Goal: Transaction & Acquisition: Purchase product/service

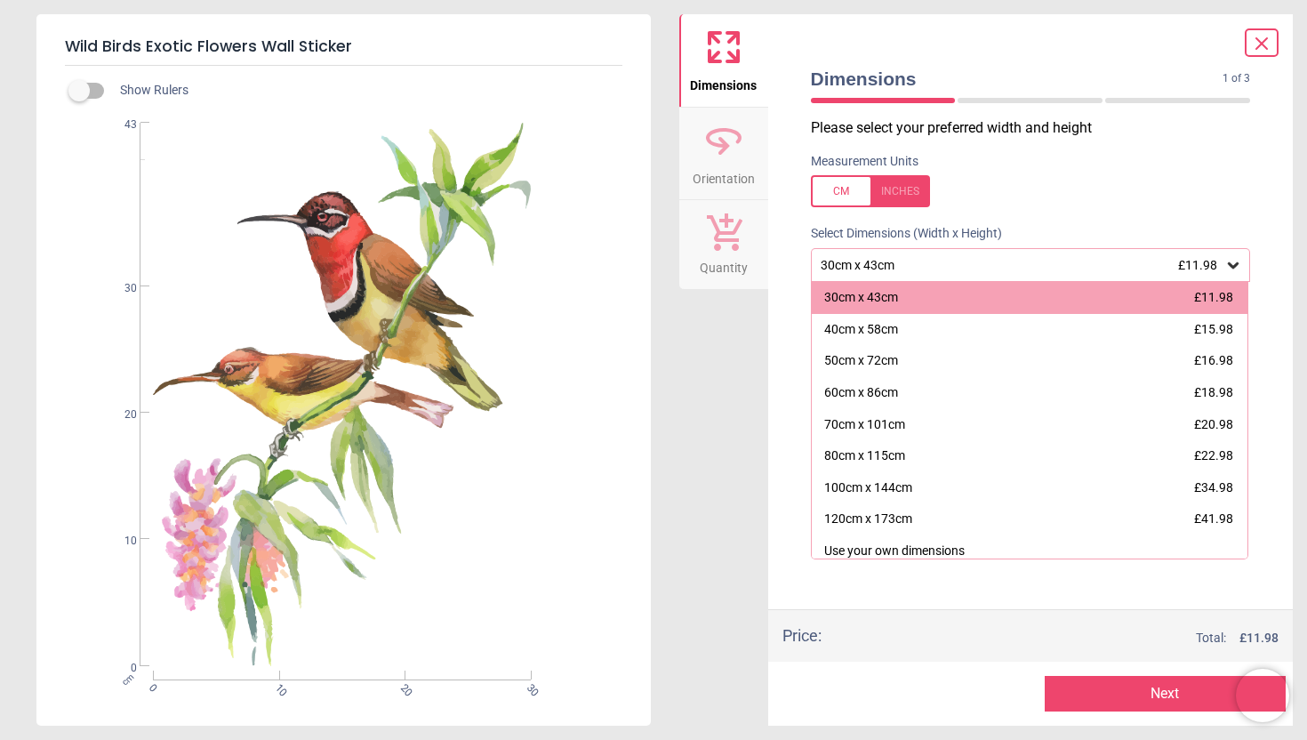
click at [1265, 41] on icon at bounding box center [1261, 43] width 21 height 21
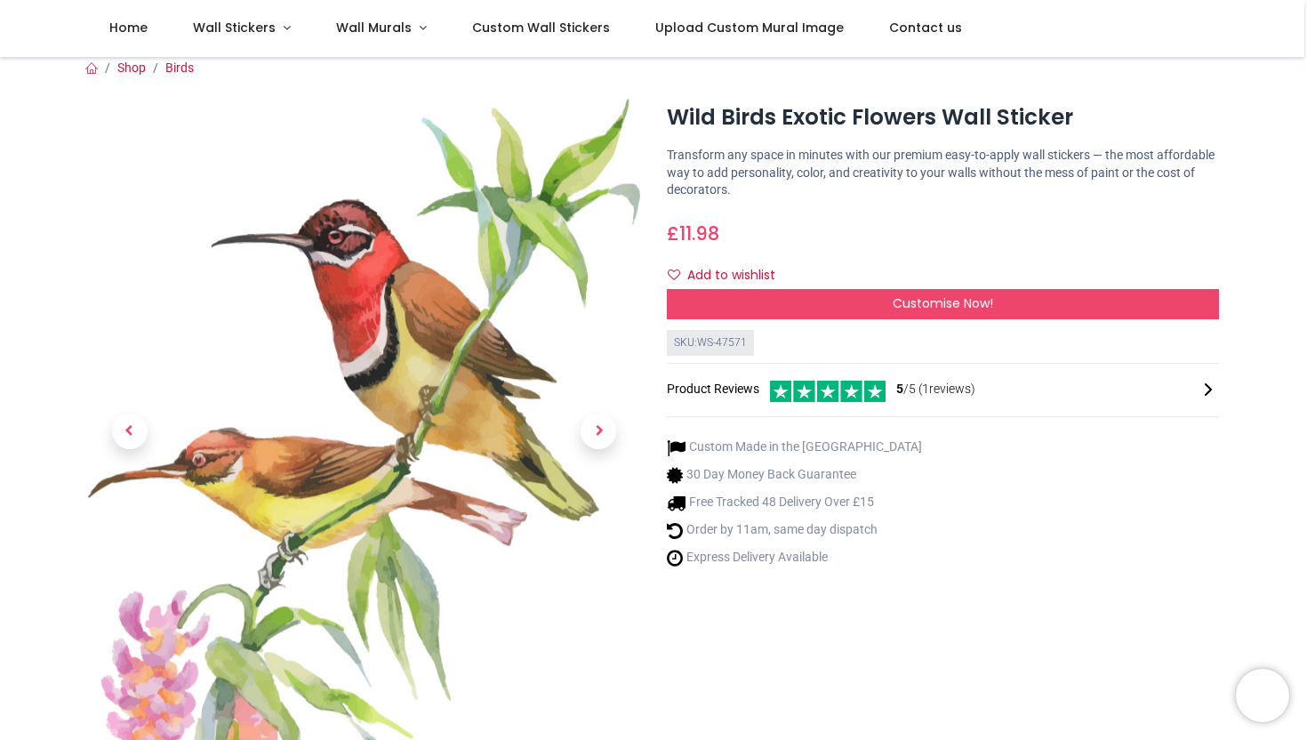
scroll to position [19, 0]
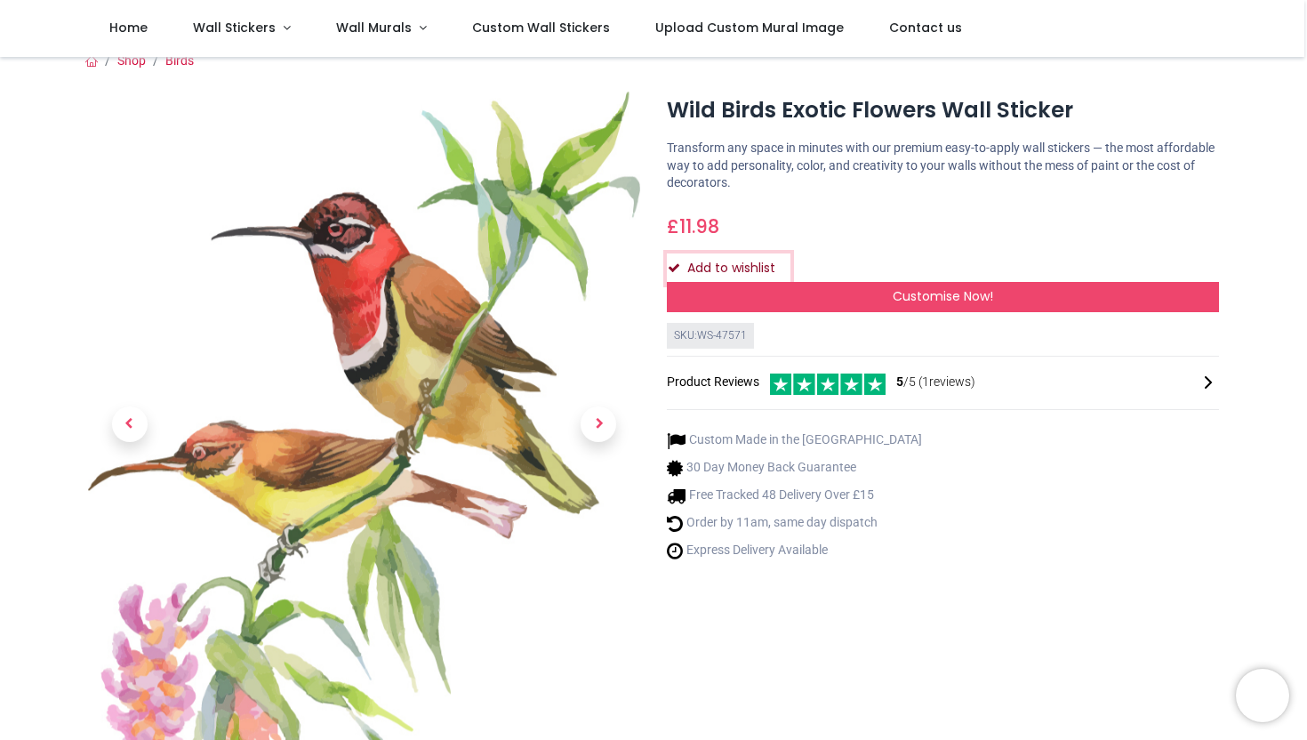
click at [764, 270] on button "Add to wishlist" at bounding box center [729, 268] width 124 height 30
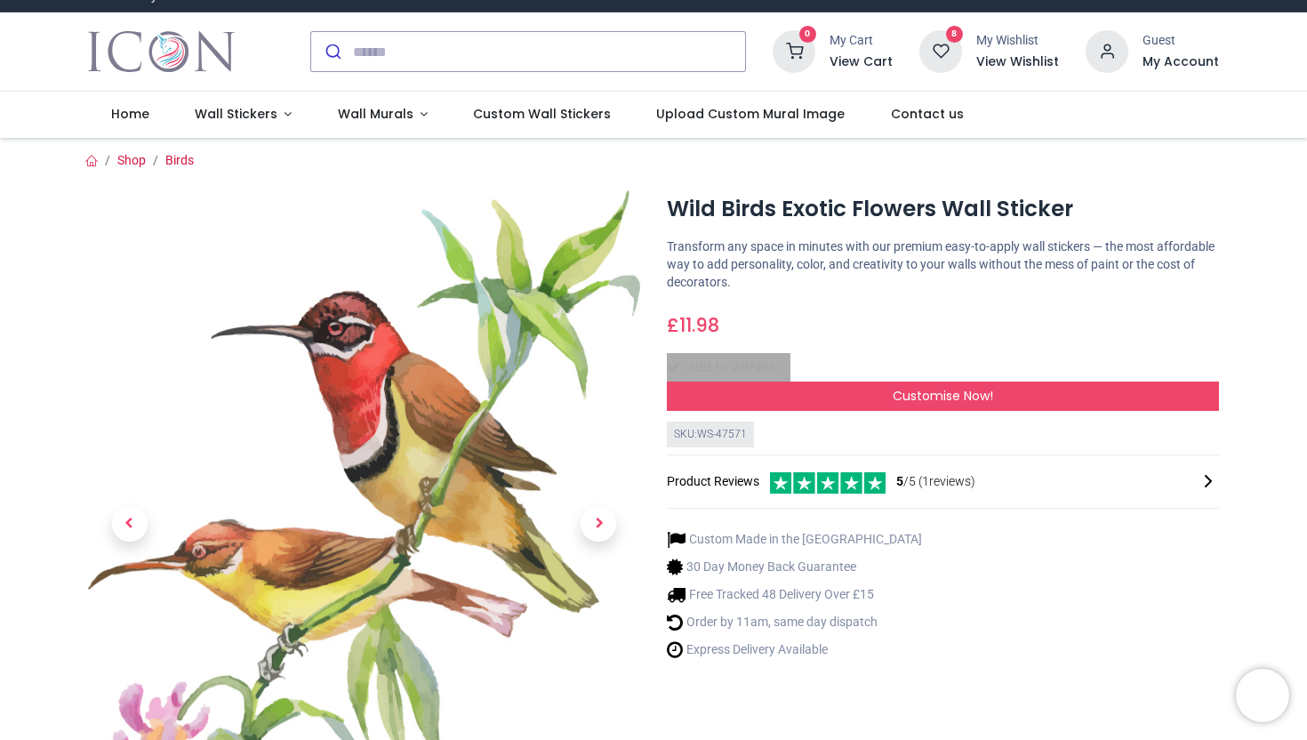
scroll to position [0, 0]
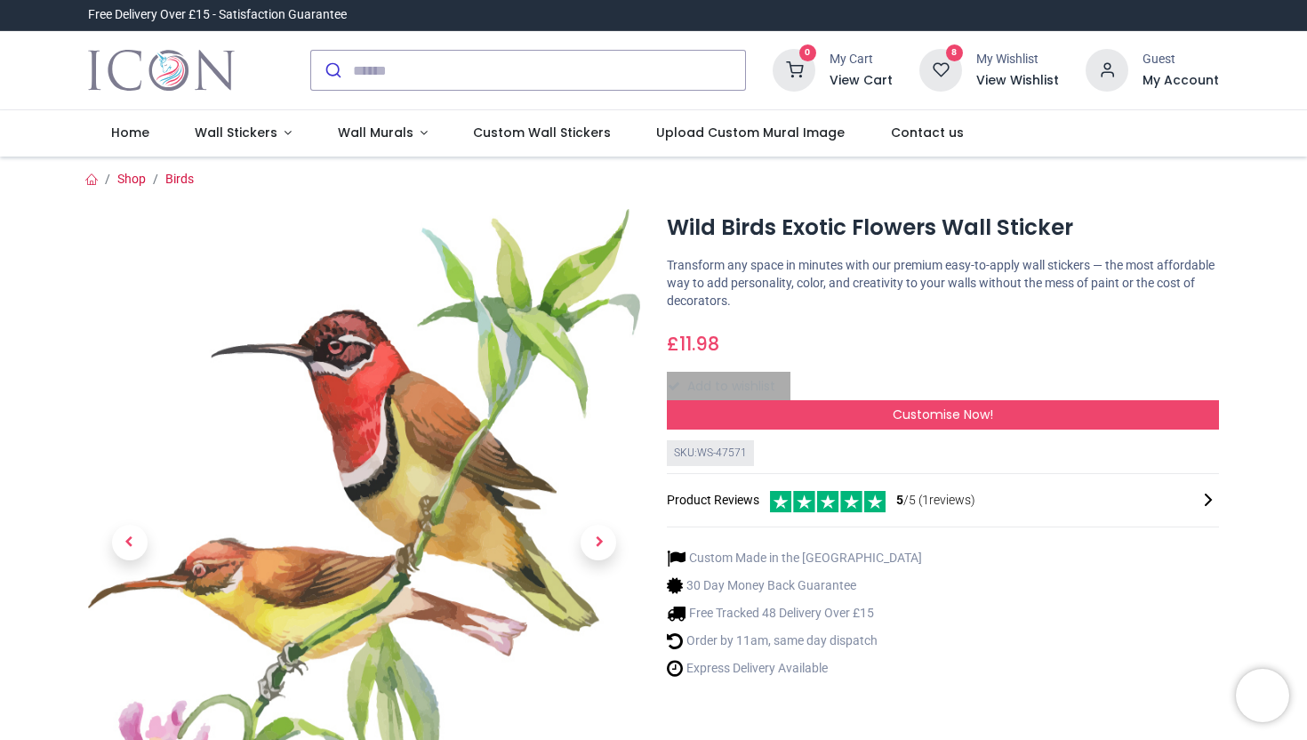
click at [998, 79] on h6 "View Wishlist" at bounding box center [1017, 81] width 83 height 18
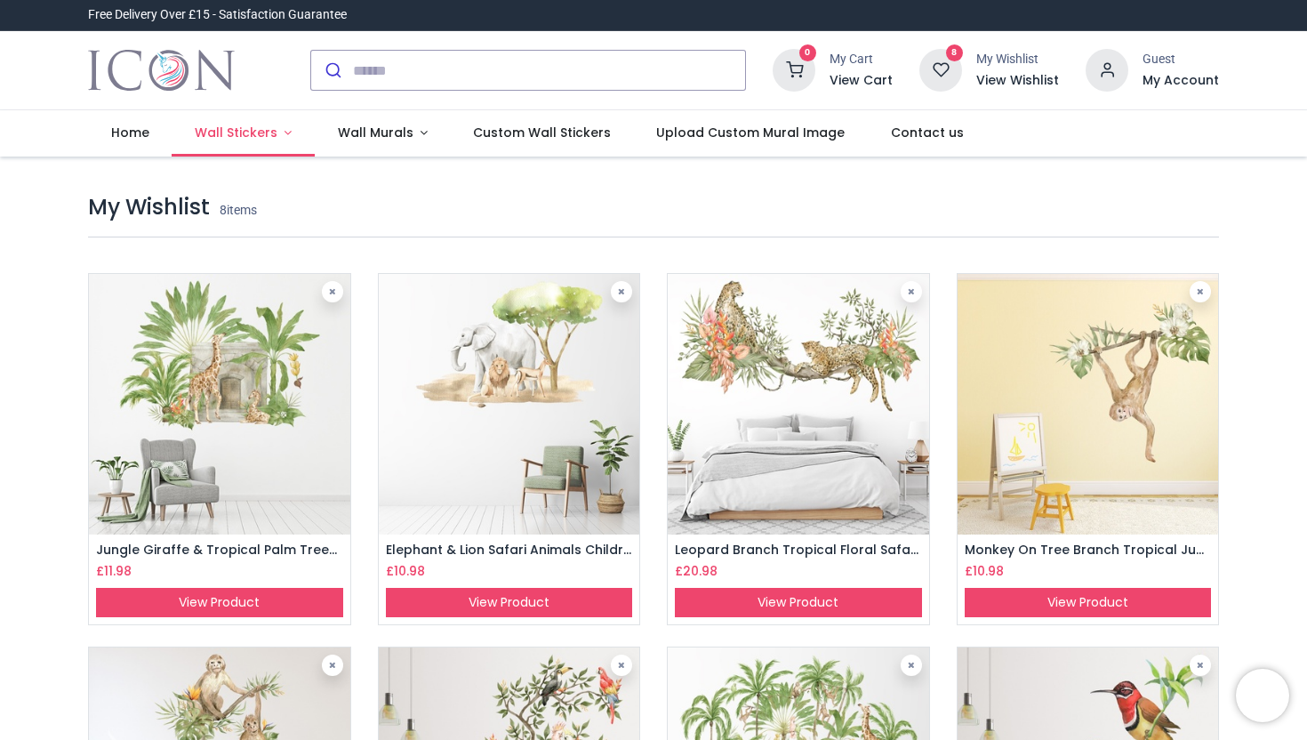
click at [212, 139] on span "Wall Stickers" at bounding box center [236, 133] width 83 height 18
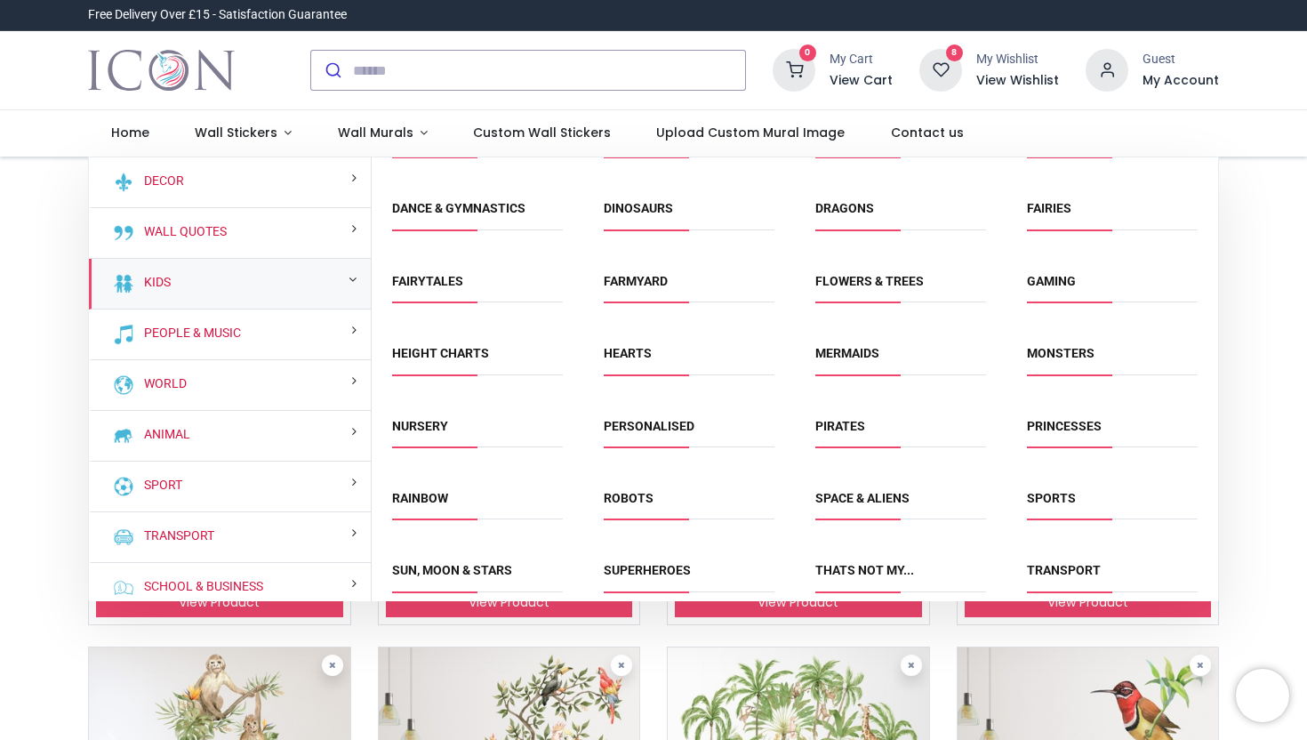
scroll to position [207, 0]
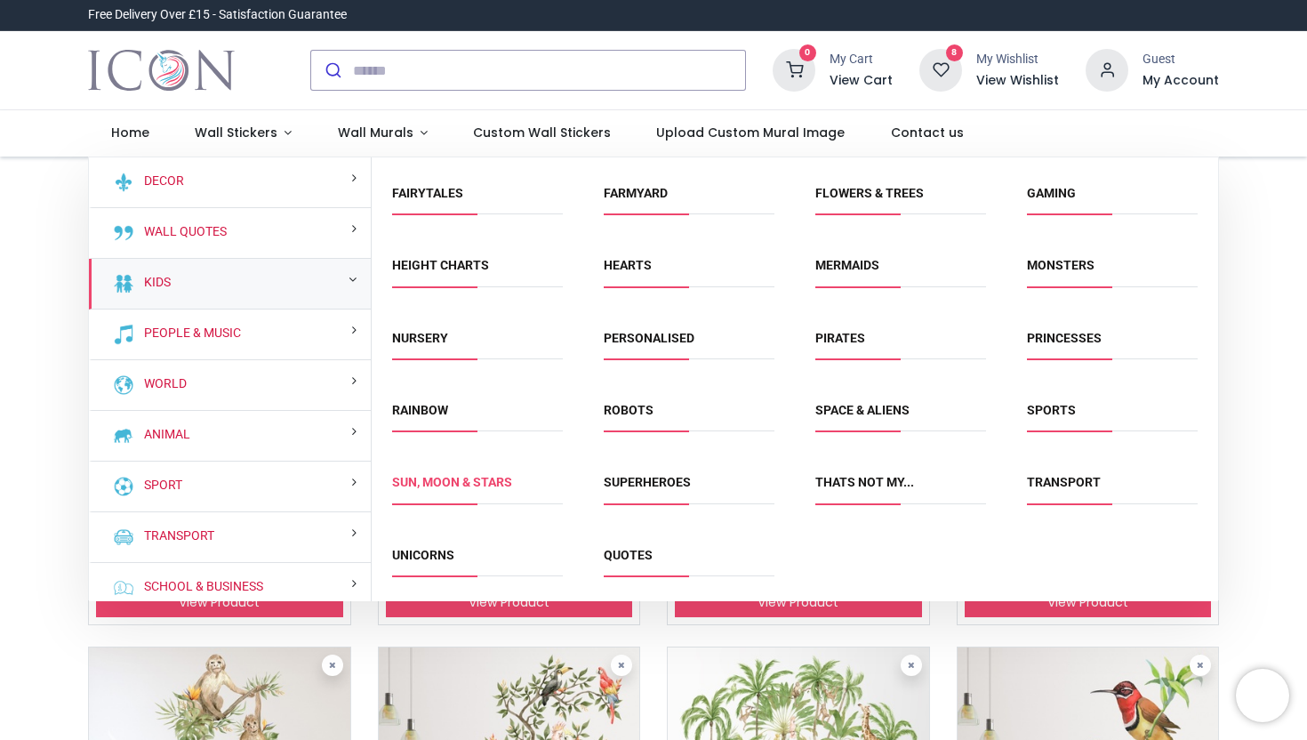
click at [511, 487] on link "Sun, Moon & Stars" at bounding box center [452, 482] width 120 height 14
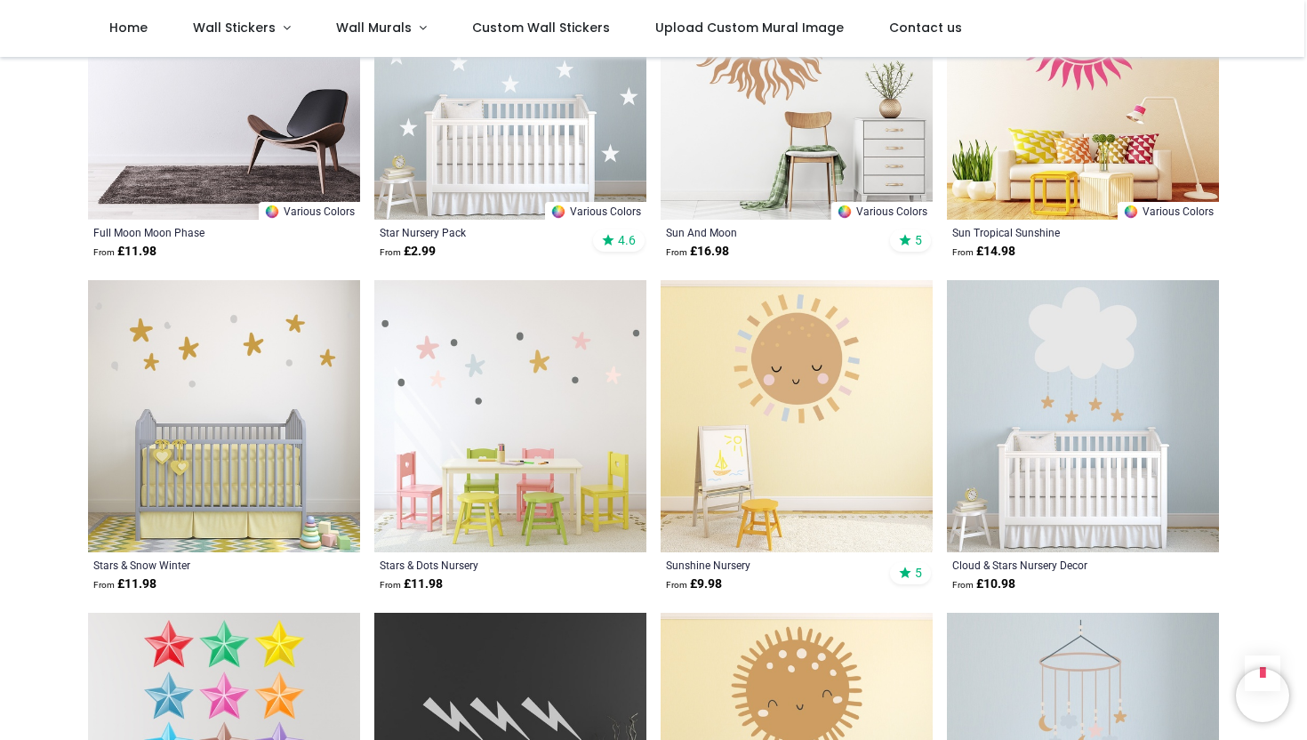
scroll to position [462, 0]
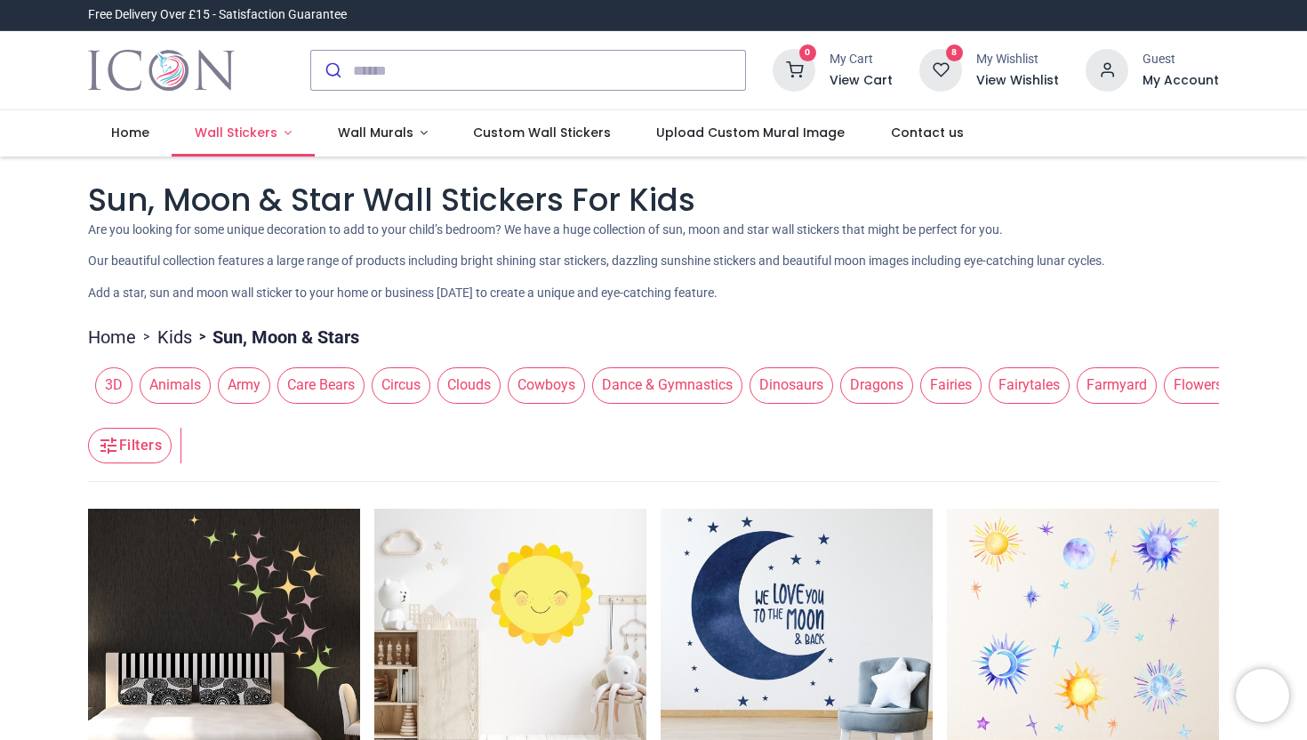
click at [262, 141] on link "Wall Stickers" at bounding box center [243, 133] width 143 height 46
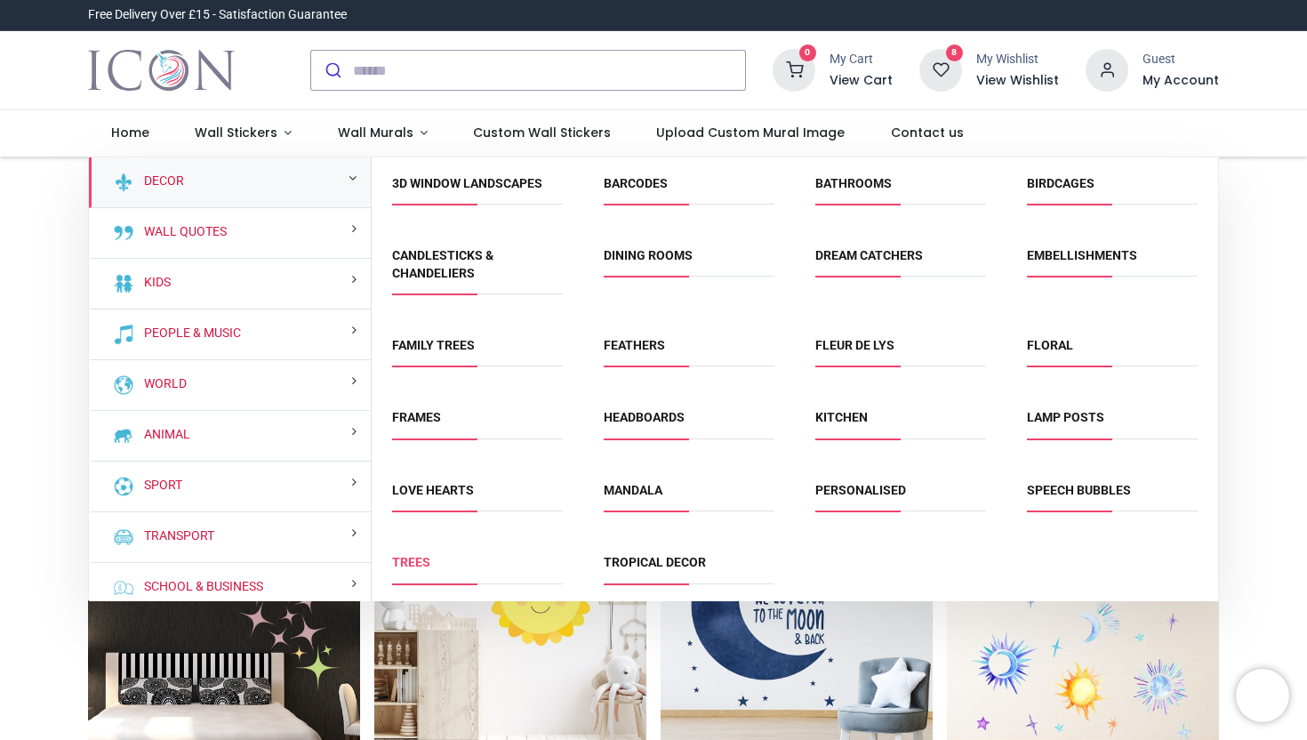
click at [414, 564] on link "Trees" at bounding box center [411, 562] width 38 height 14
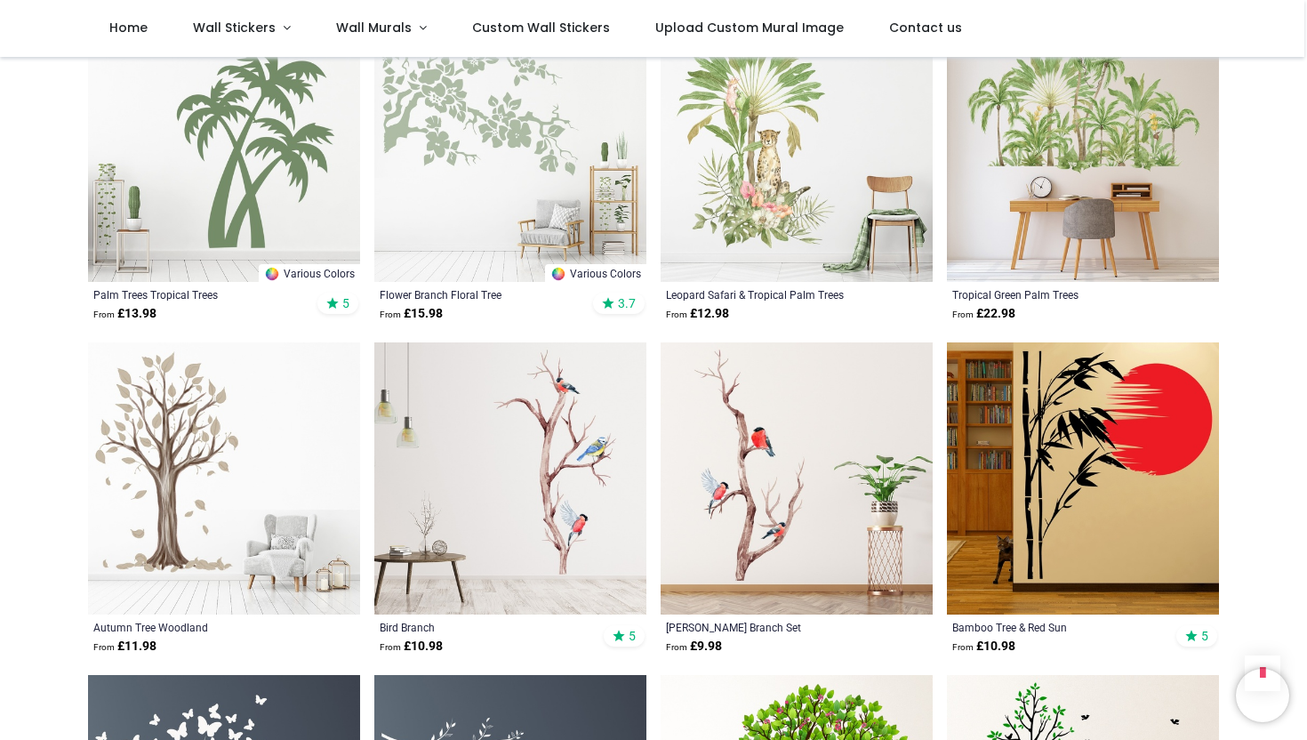
scroll to position [1750, 0]
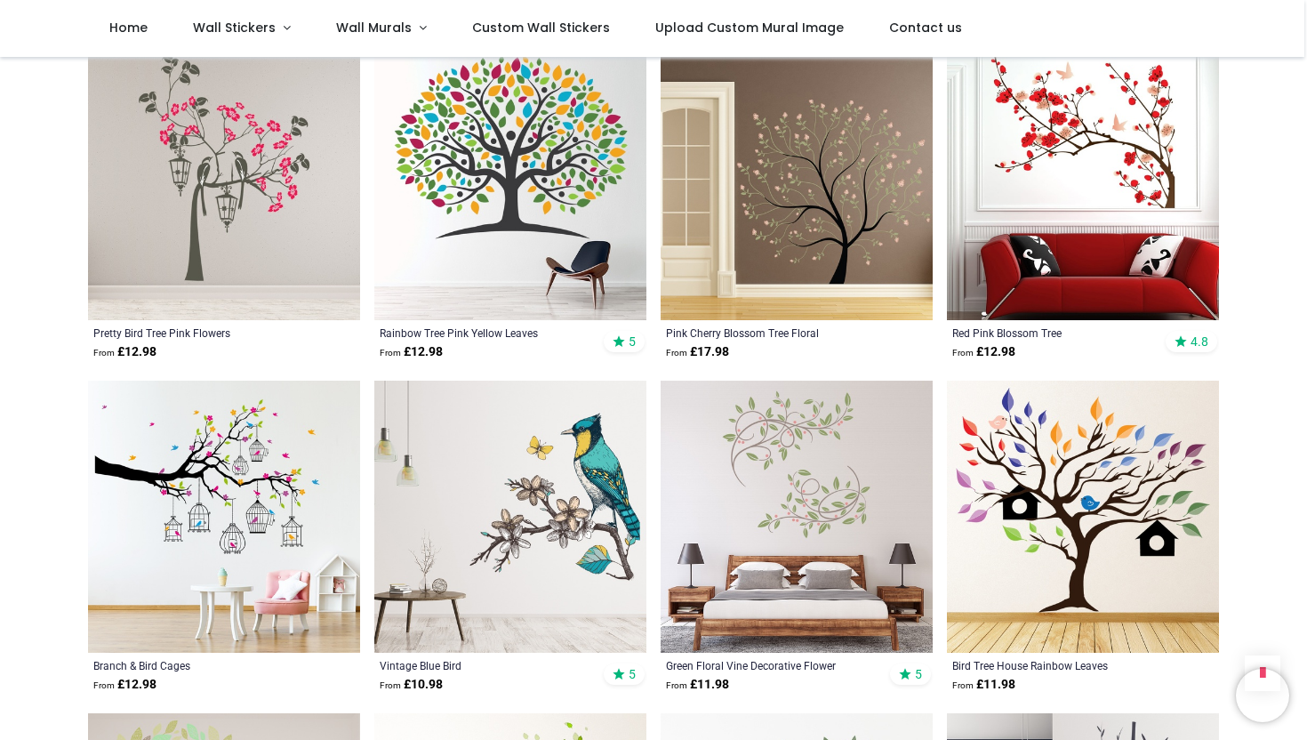
scroll to position [5368, 0]
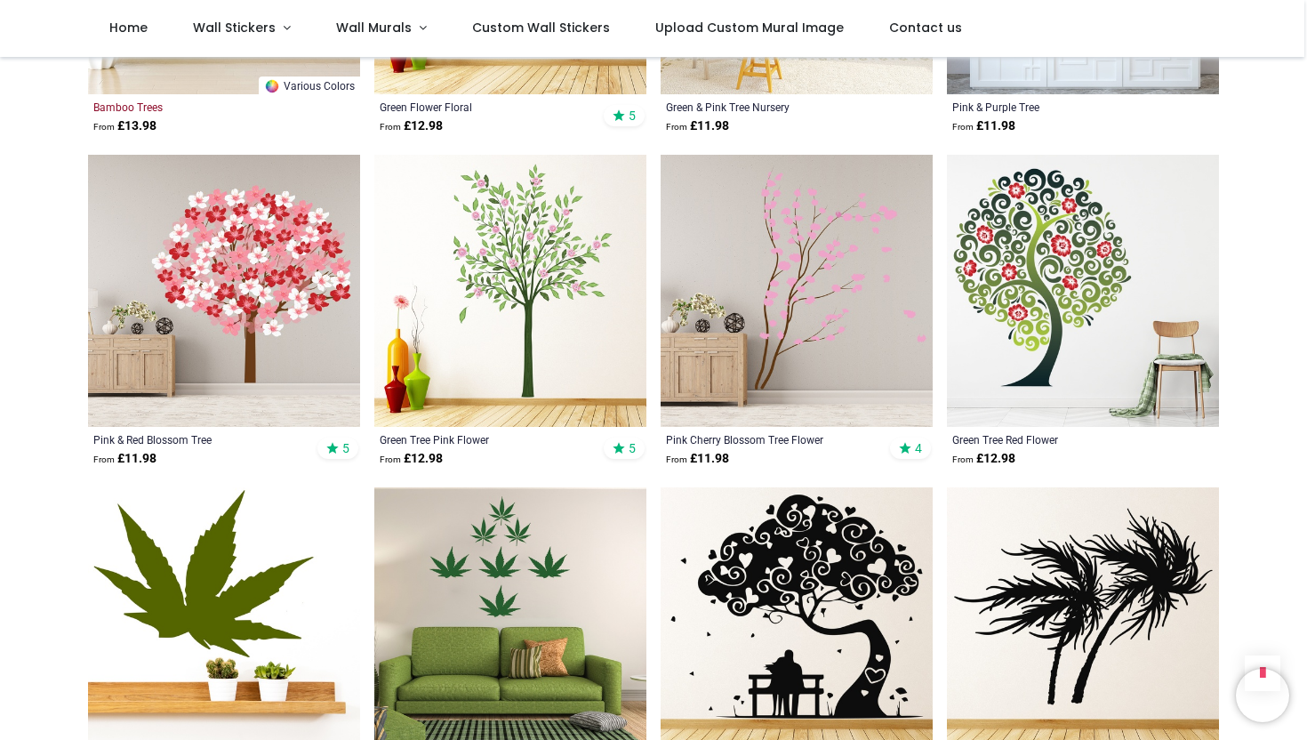
scroll to position [10560, 0]
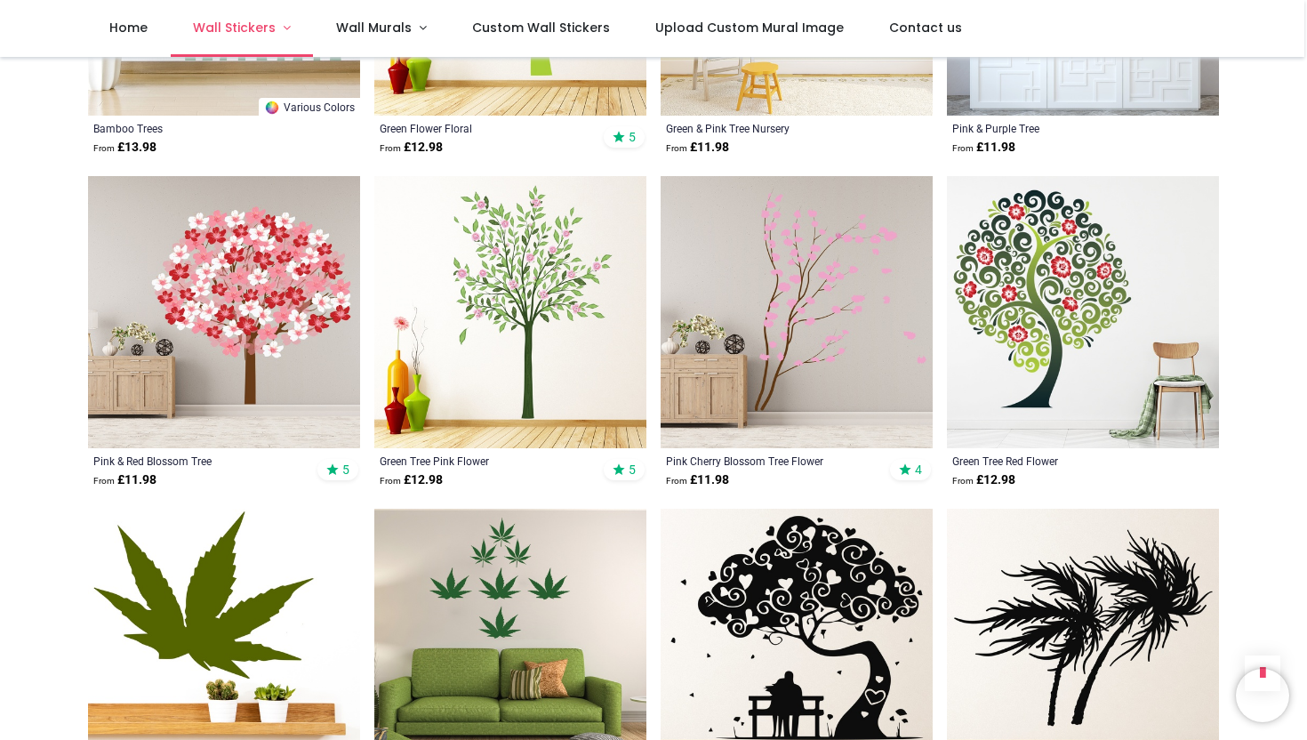
click at [239, 25] on span "Wall Stickers" at bounding box center [234, 28] width 83 height 18
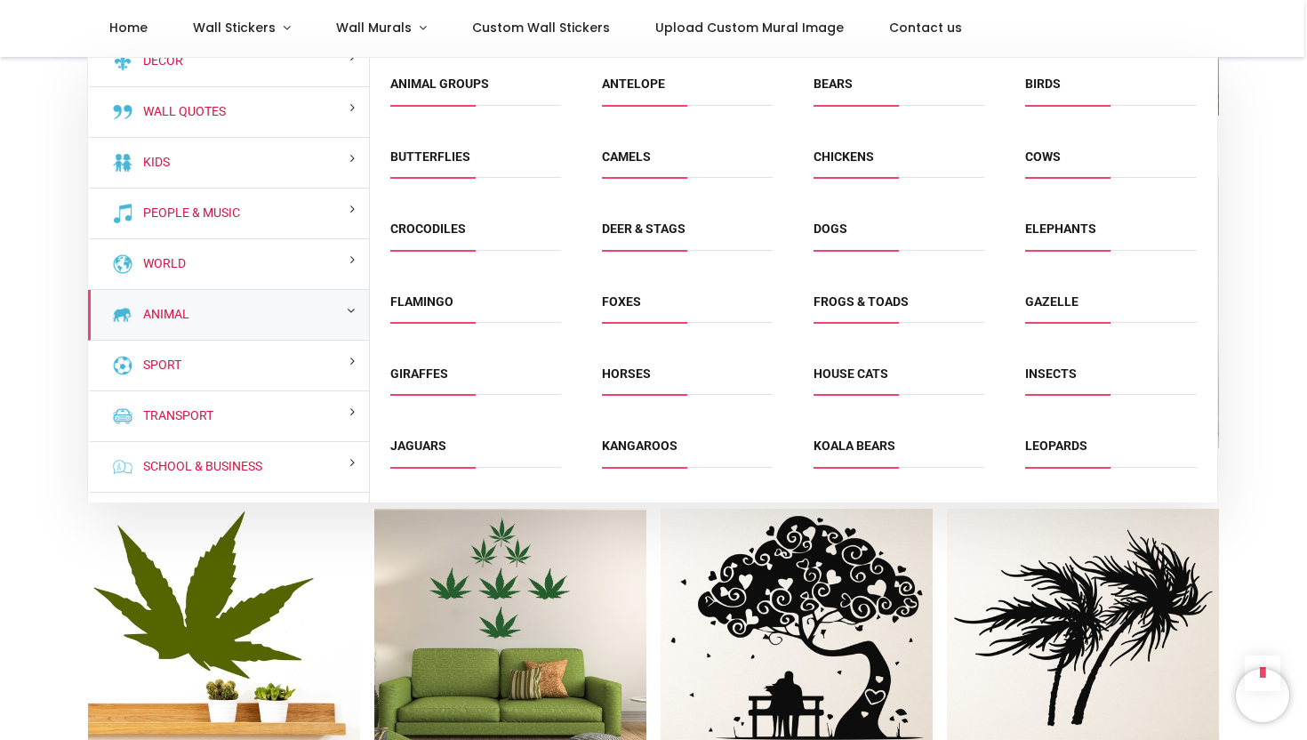
scroll to position [20, 0]
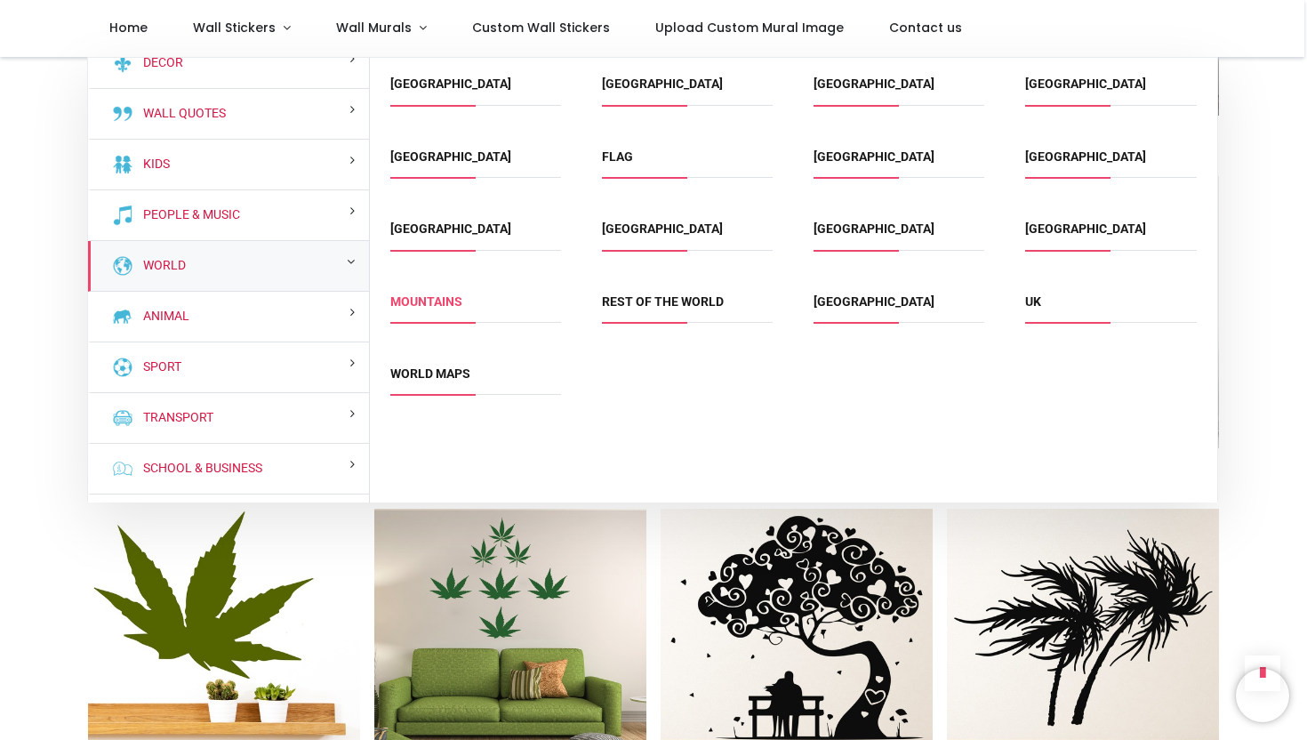
click at [428, 302] on link "Mountains" at bounding box center [426, 301] width 72 height 14
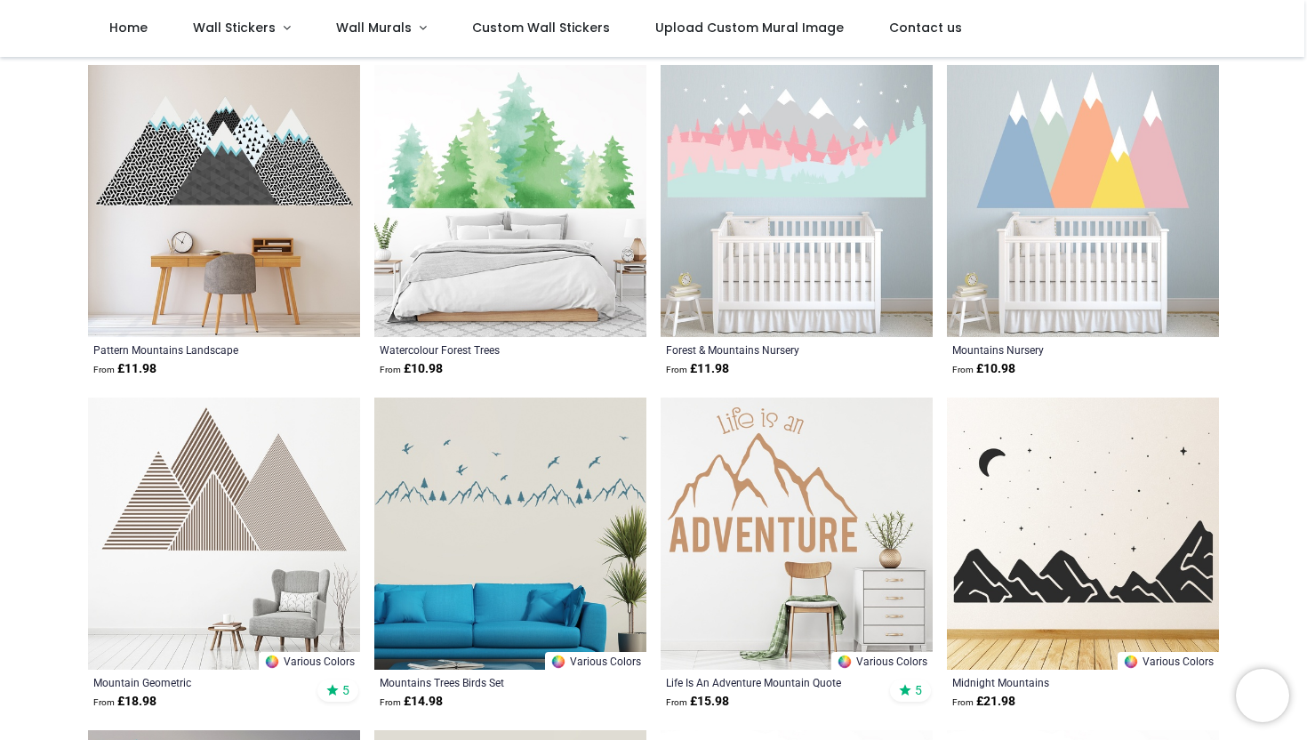
scroll to position [655, 0]
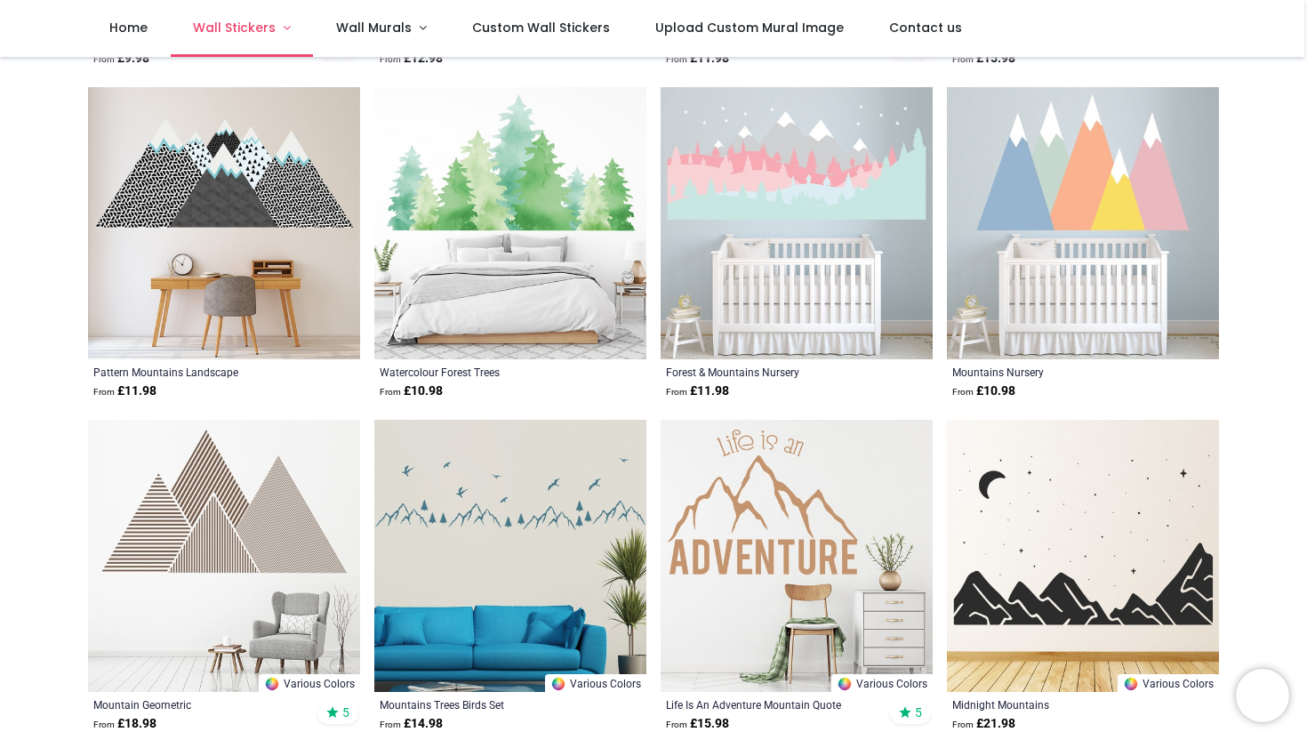
click at [269, 31] on span "Wall Stickers" at bounding box center [234, 28] width 83 height 18
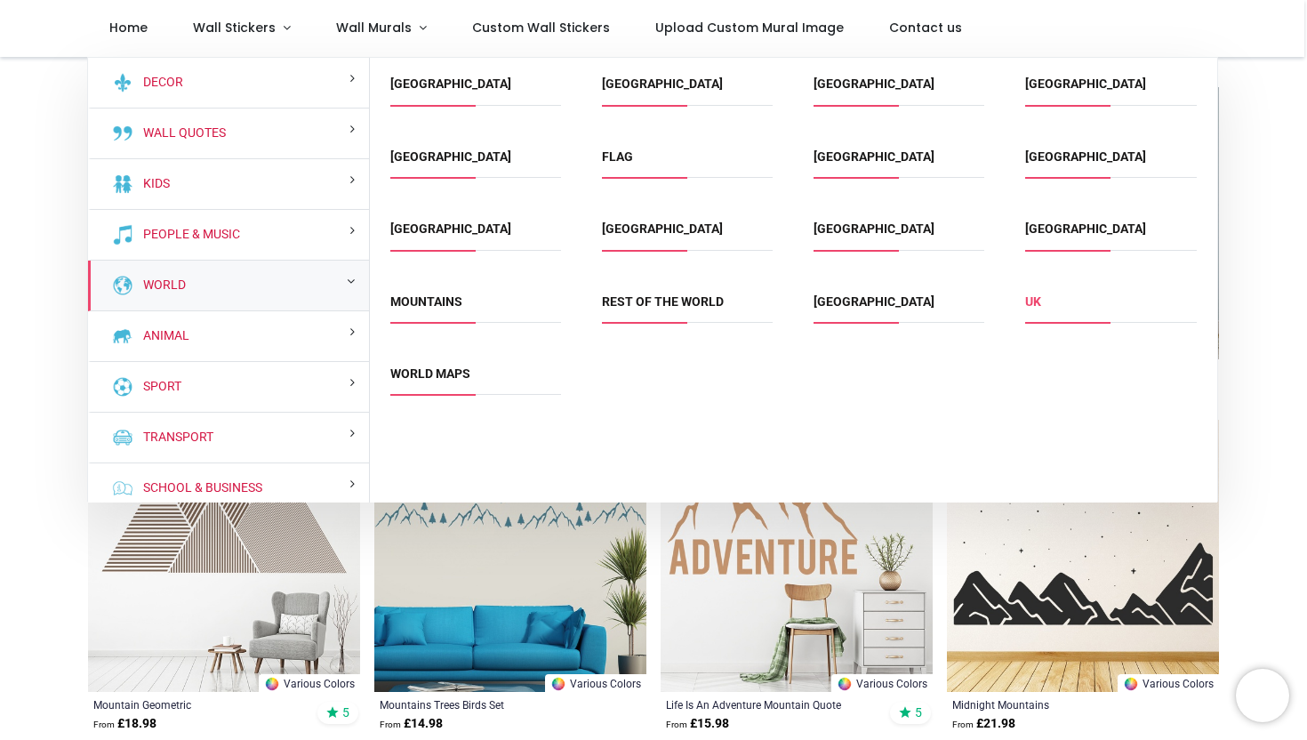
click at [1034, 297] on link "UK" at bounding box center [1033, 301] width 16 height 14
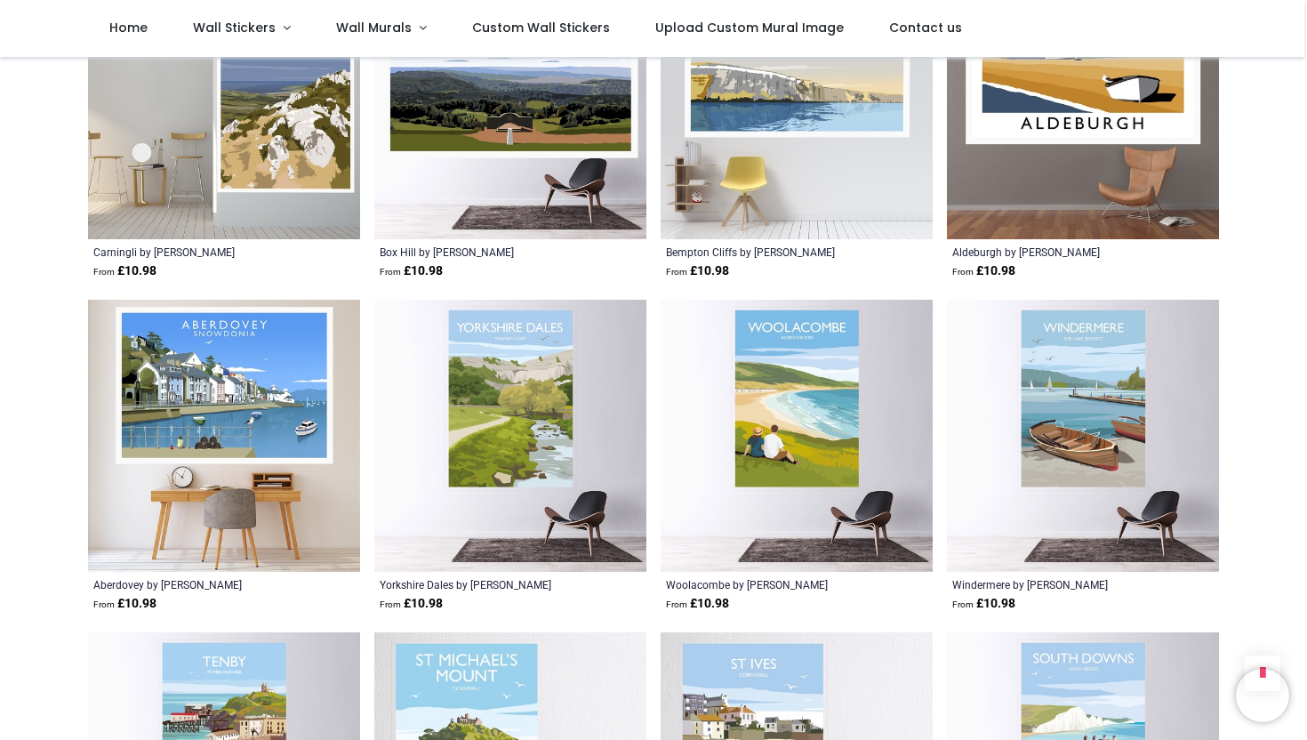
scroll to position [6121, 0]
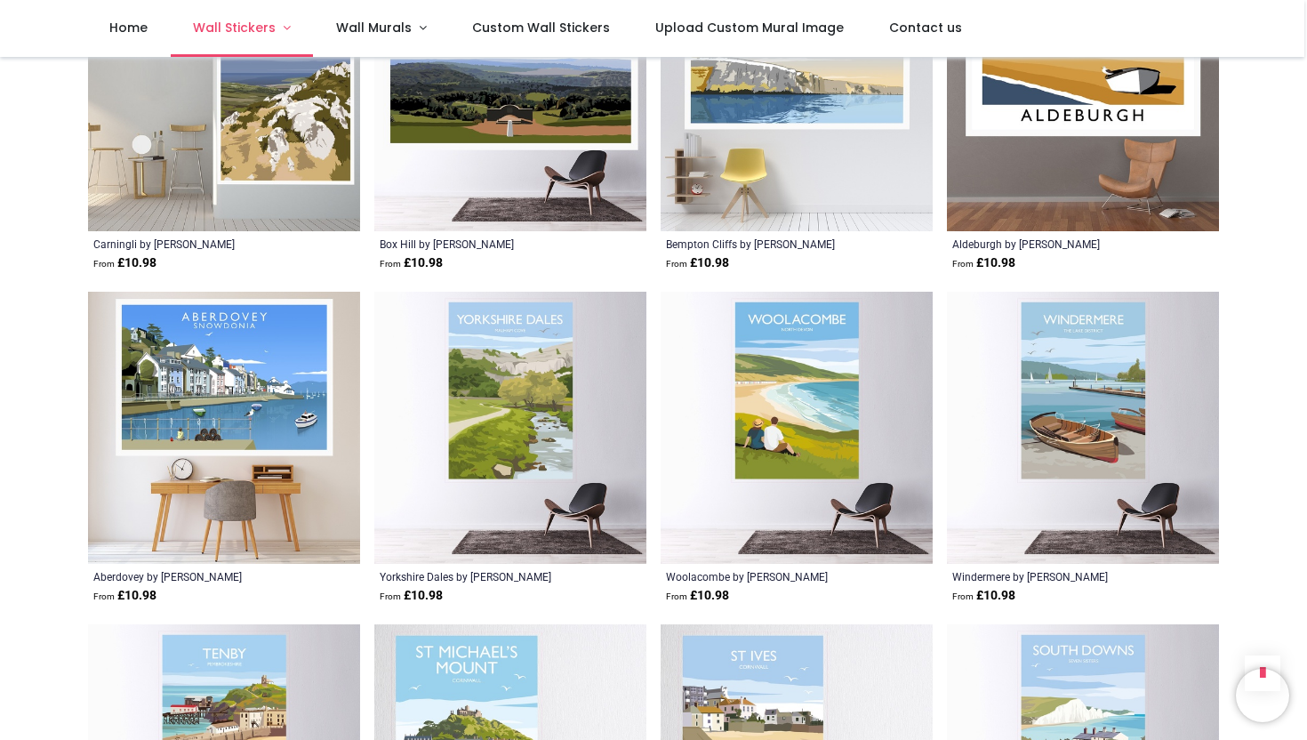
click at [280, 36] on link "Wall Stickers" at bounding box center [242, 28] width 143 height 57
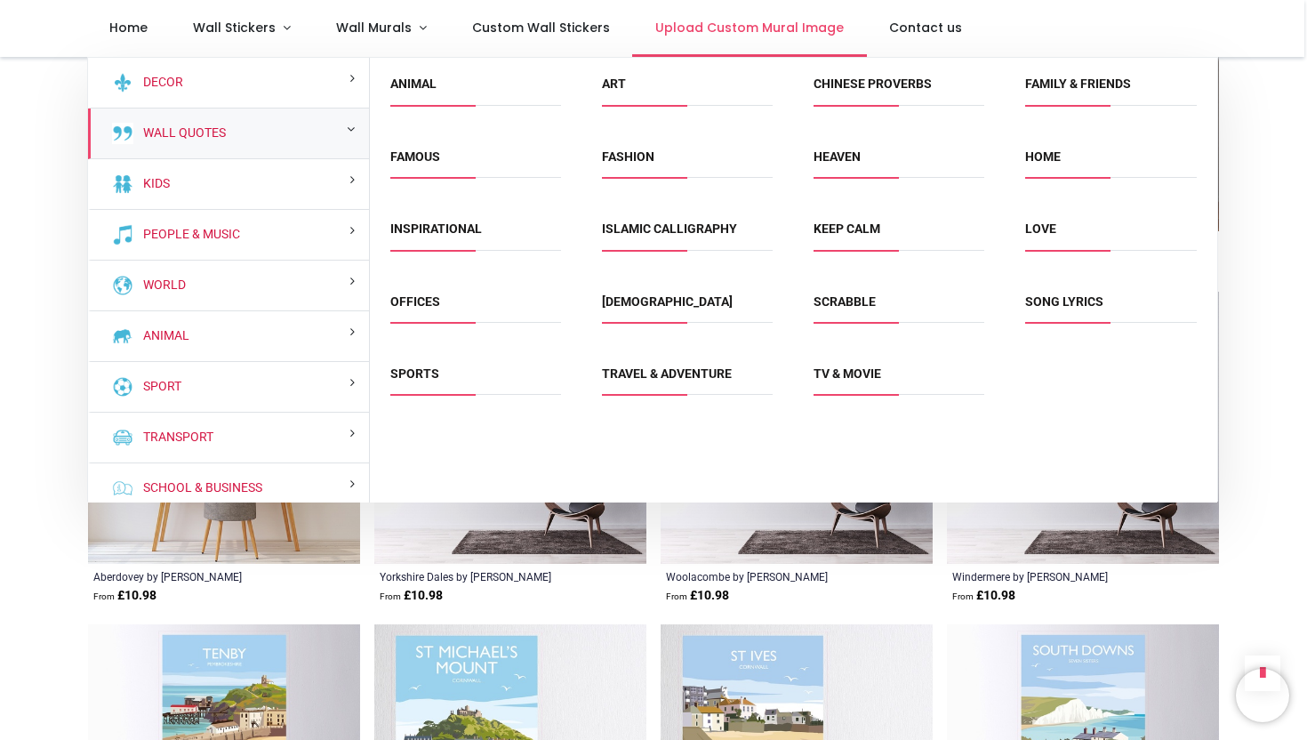
click at [752, 29] on span "Upload Custom Mural Image" at bounding box center [749, 28] width 189 height 18
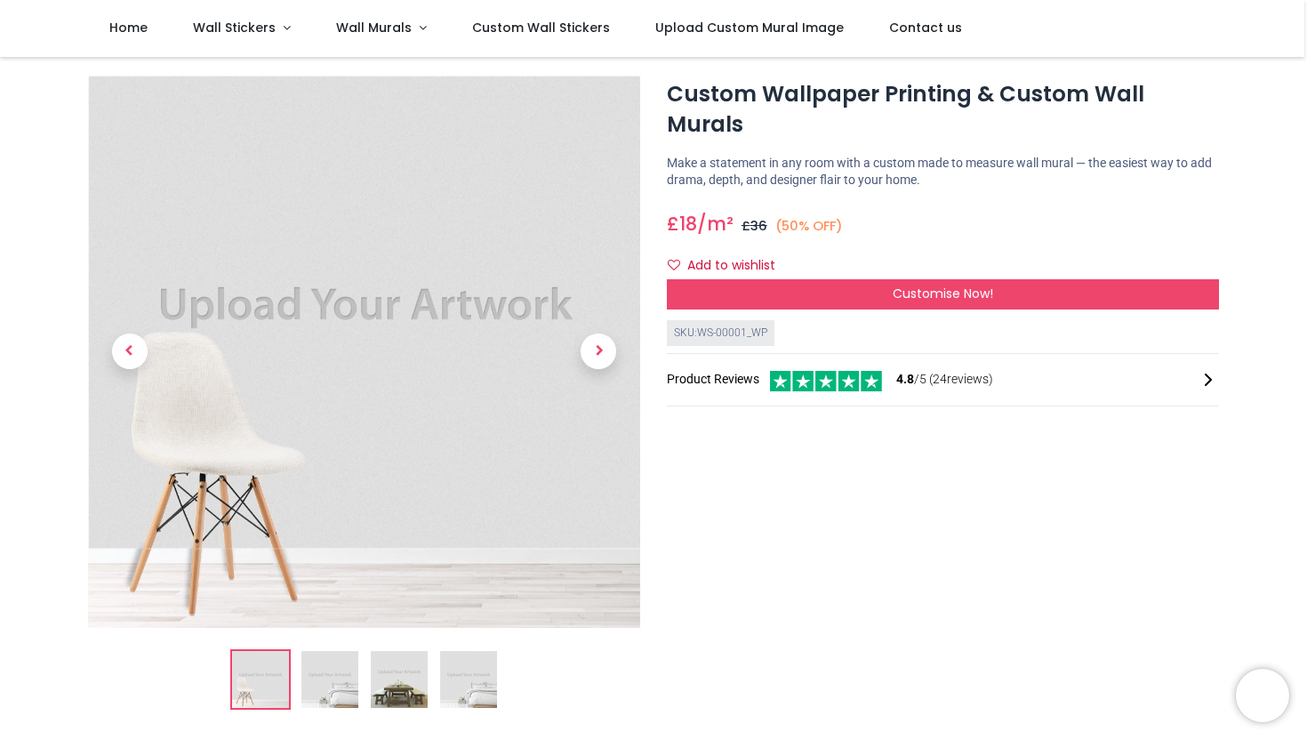
scroll to position [36, 0]
click at [739, 319] on div "SKU: WS-00001_WP" at bounding box center [721, 332] width 108 height 26
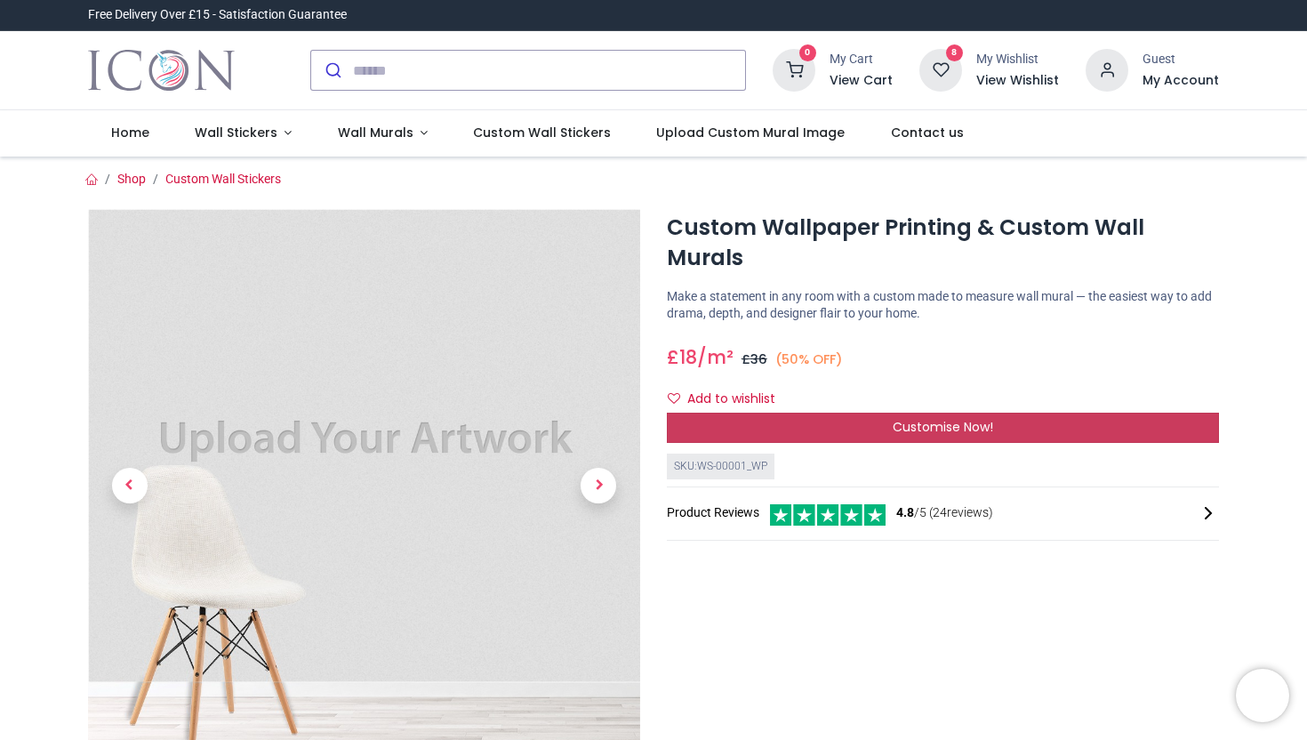
click at [863, 413] on div "Customise Now!" at bounding box center [943, 428] width 552 height 30
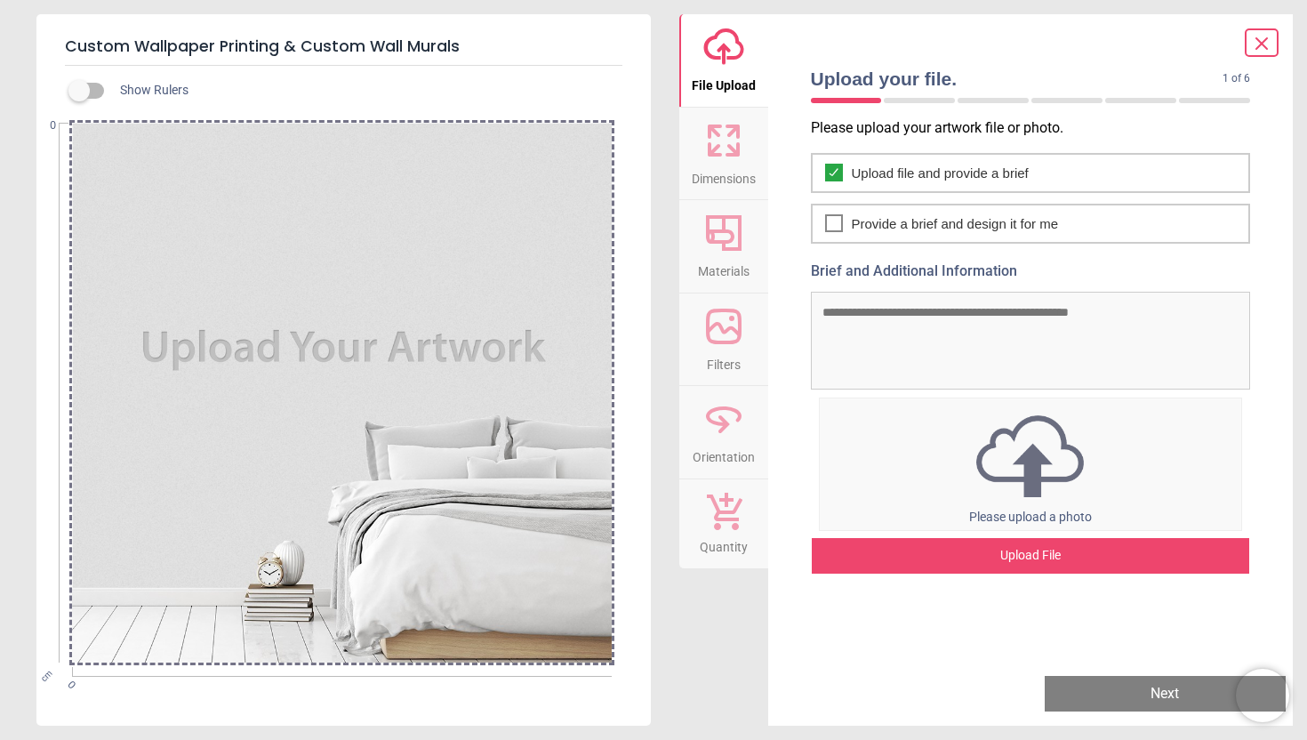
click at [1265, 47] on icon at bounding box center [1261, 43] width 11 height 11
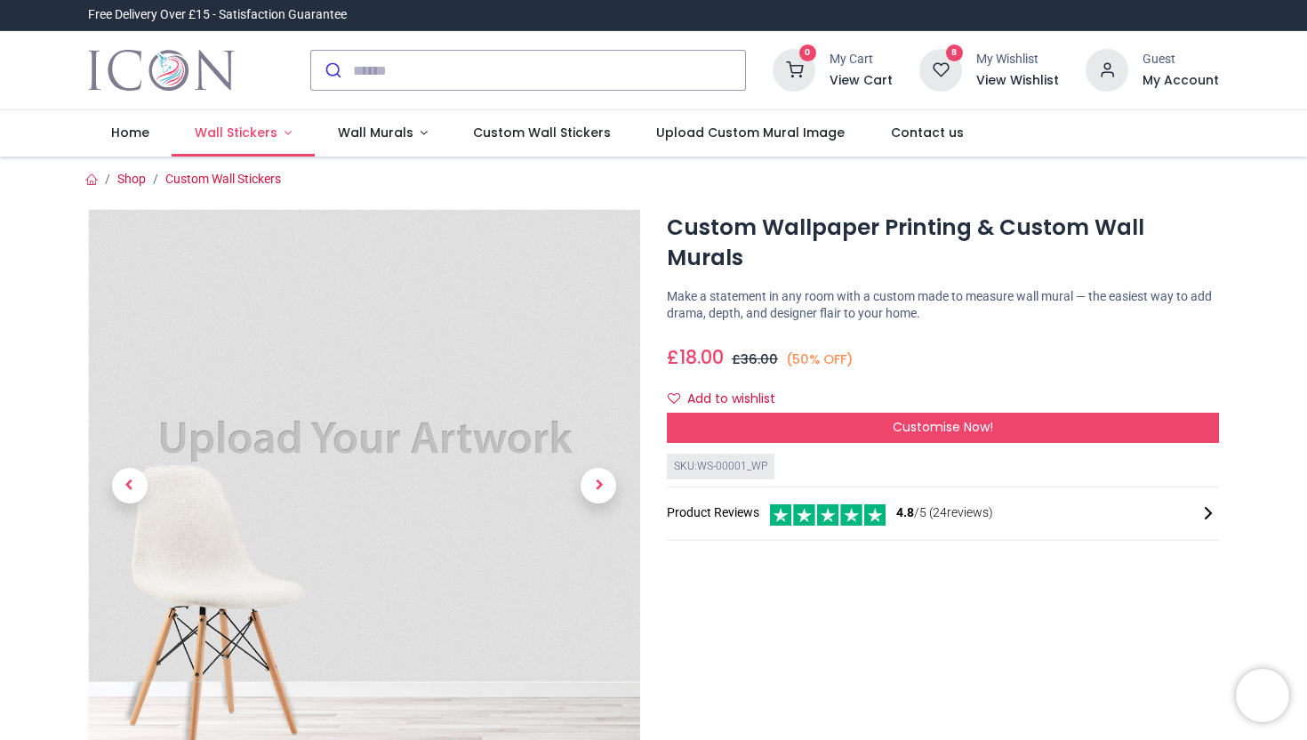
click at [248, 134] on span "Wall Stickers" at bounding box center [236, 133] width 83 height 18
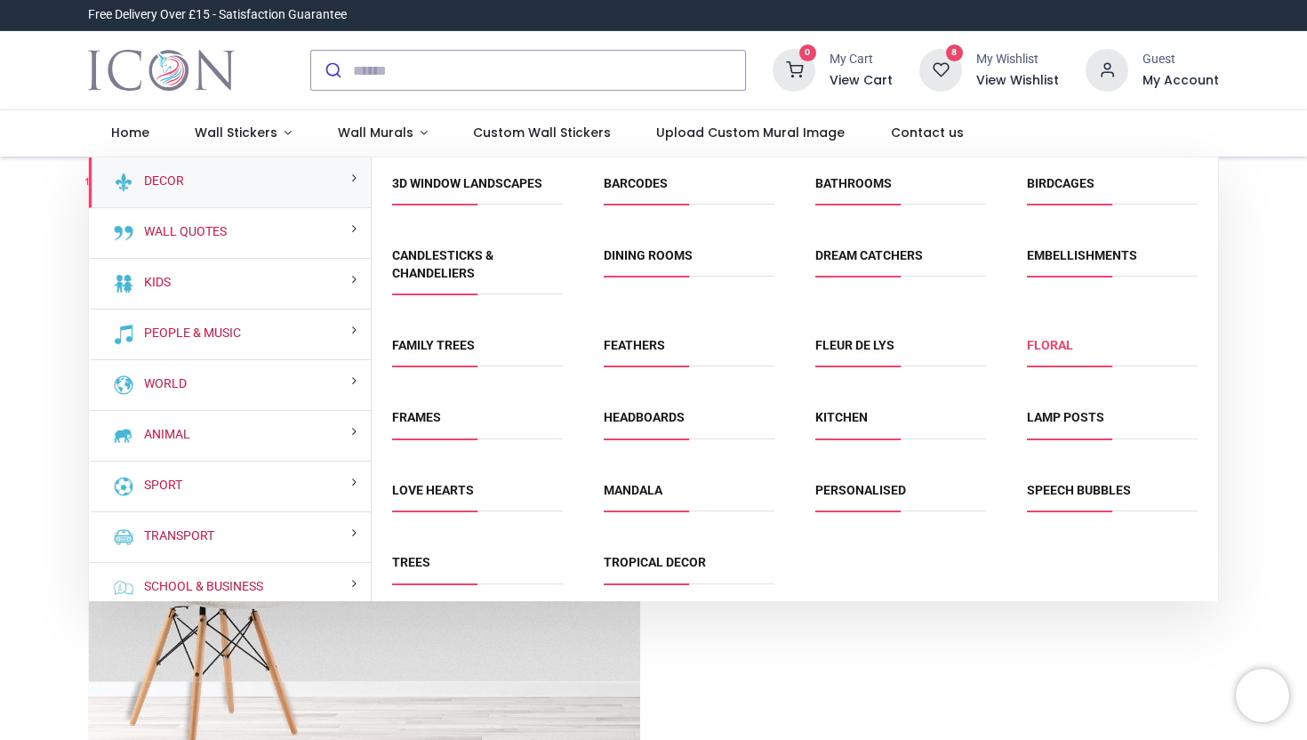
click at [1047, 348] on link "Floral" at bounding box center [1050, 345] width 46 height 14
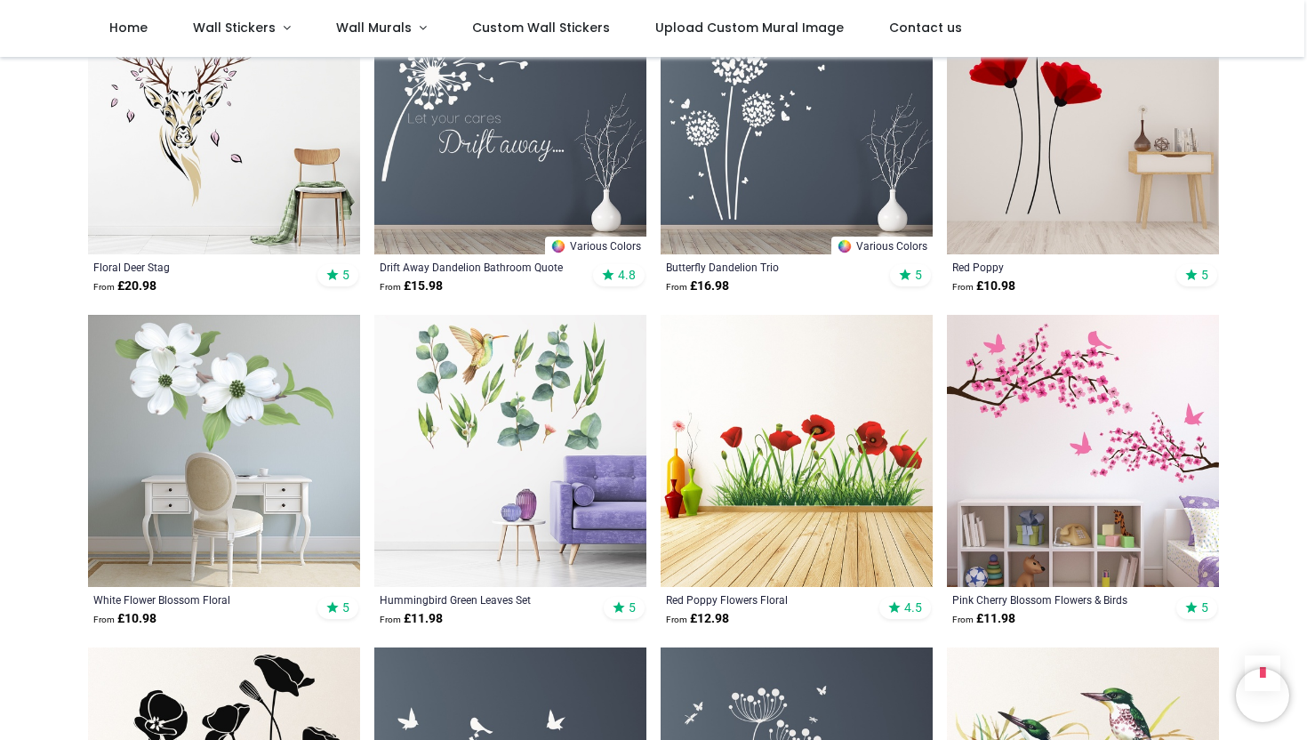
scroll to position [1436, 0]
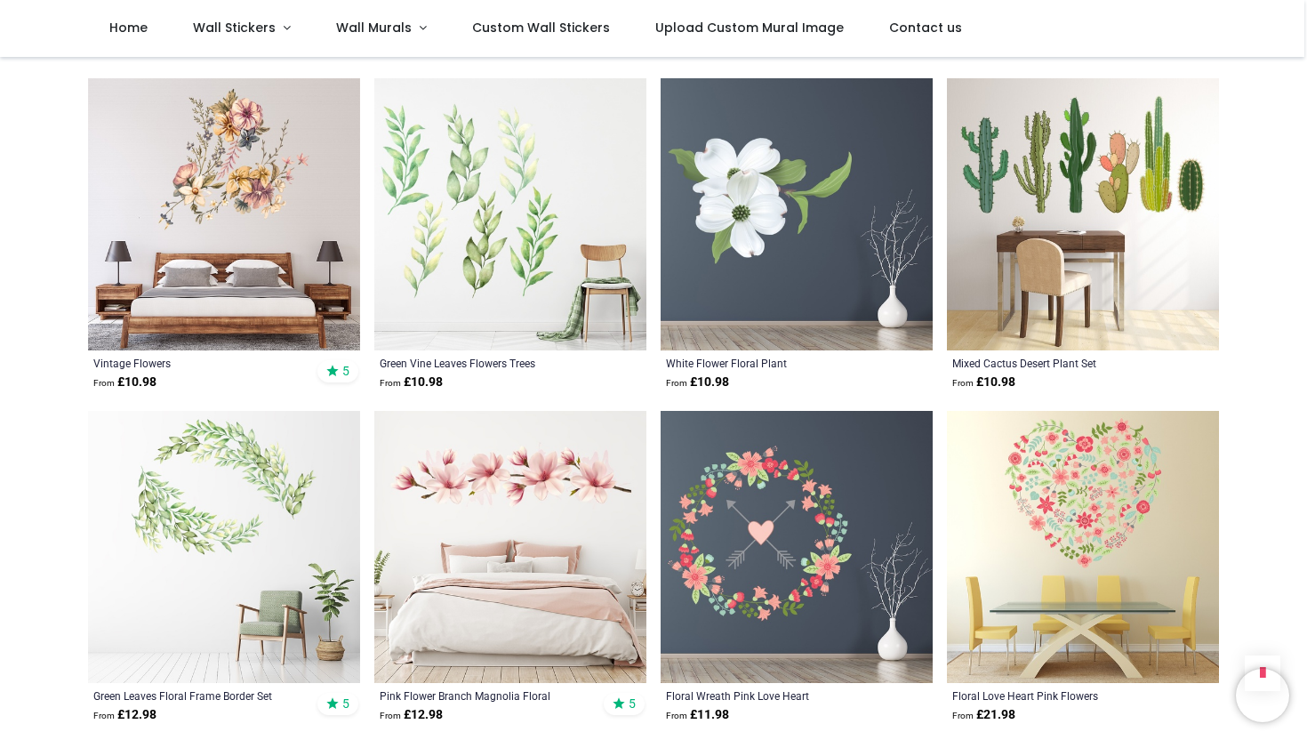
scroll to position [2330, 0]
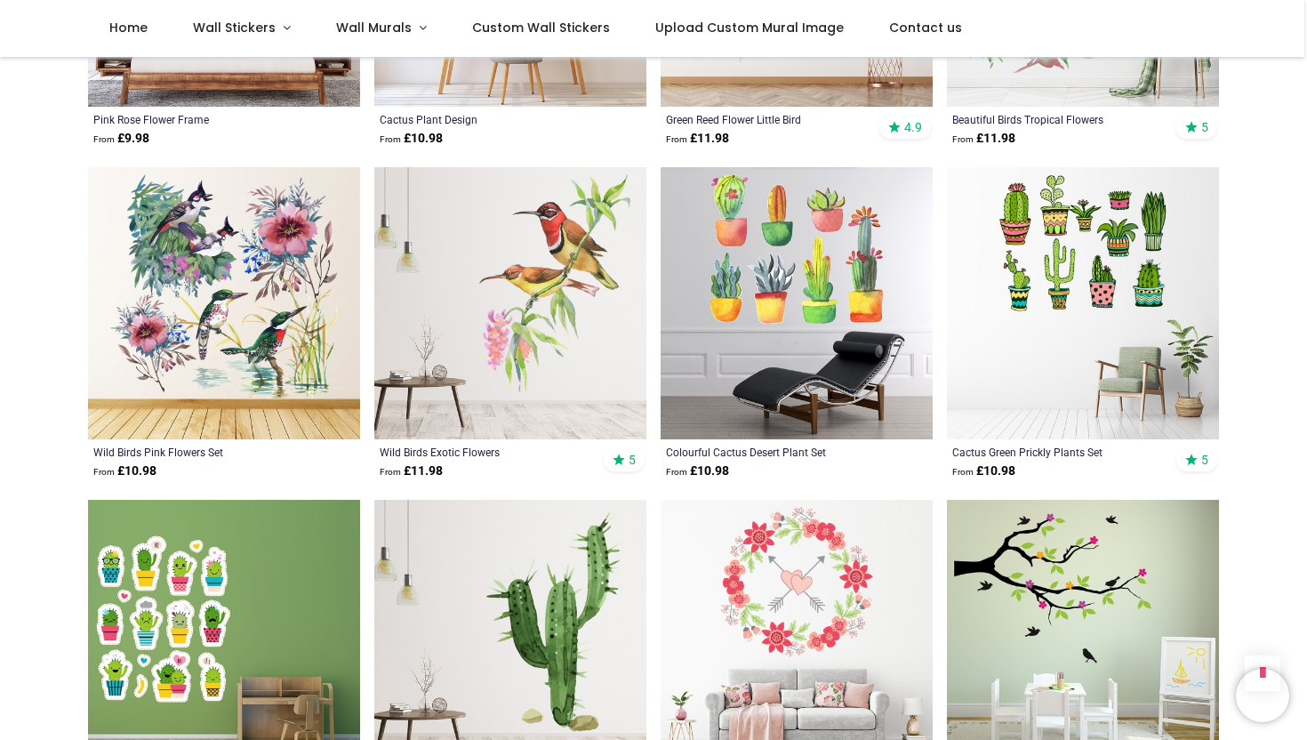
scroll to position [8901, 0]
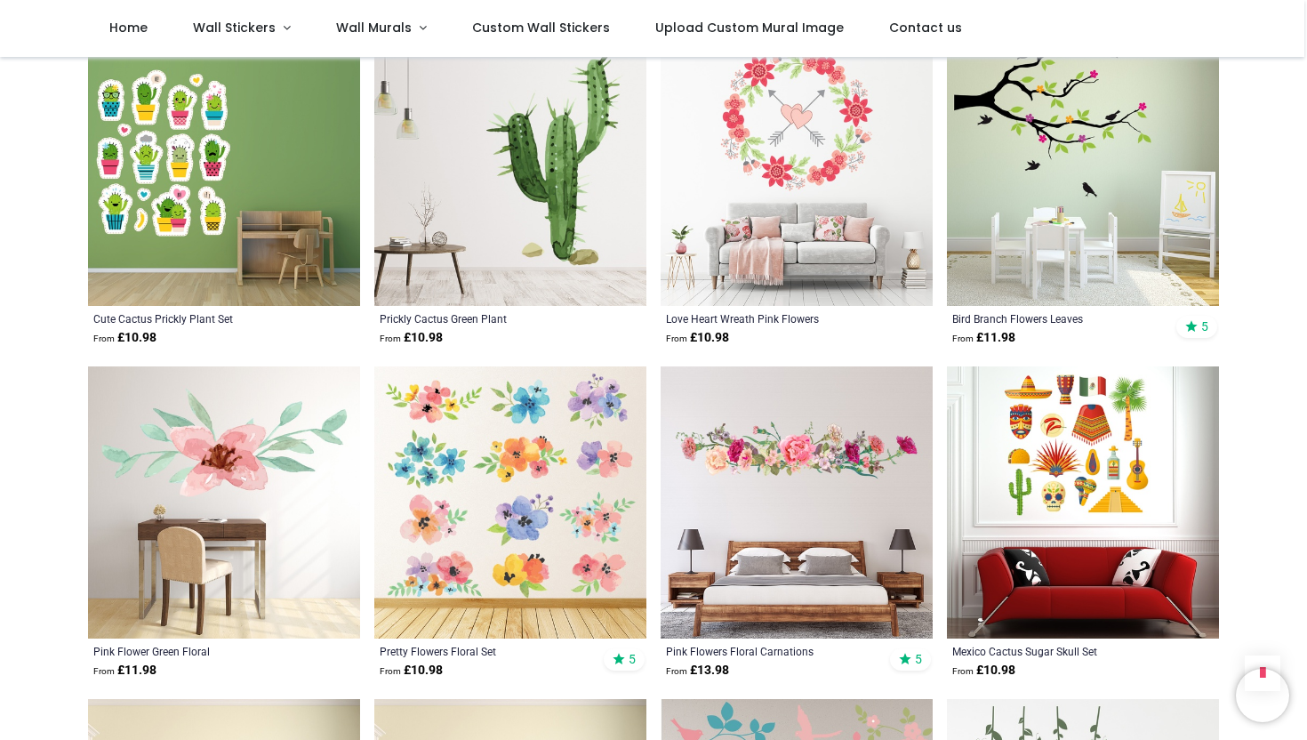
scroll to position [9358, 0]
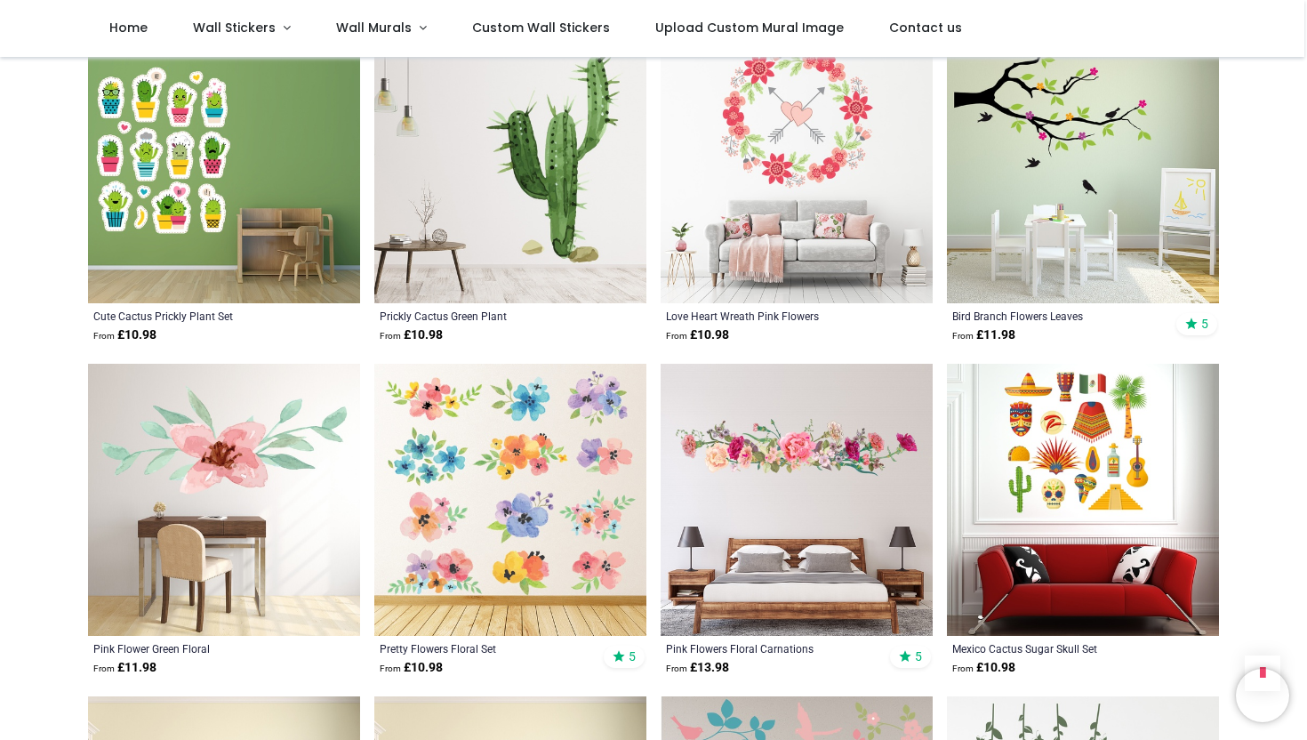
click at [188, 471] on img at bounding box center [224, 500] width 272 height 272
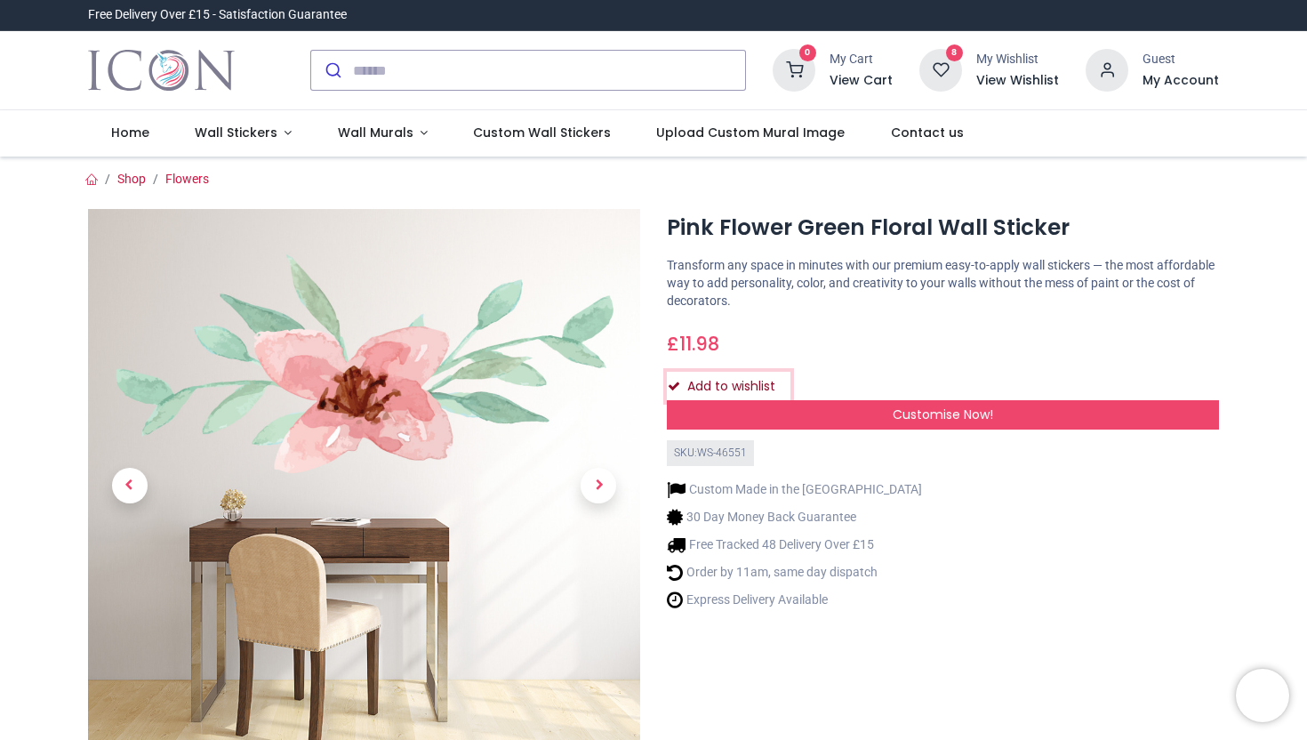
click at [767, 386] on button "Add to wishlist" at bounding box center [729, 387] width 124 height 30
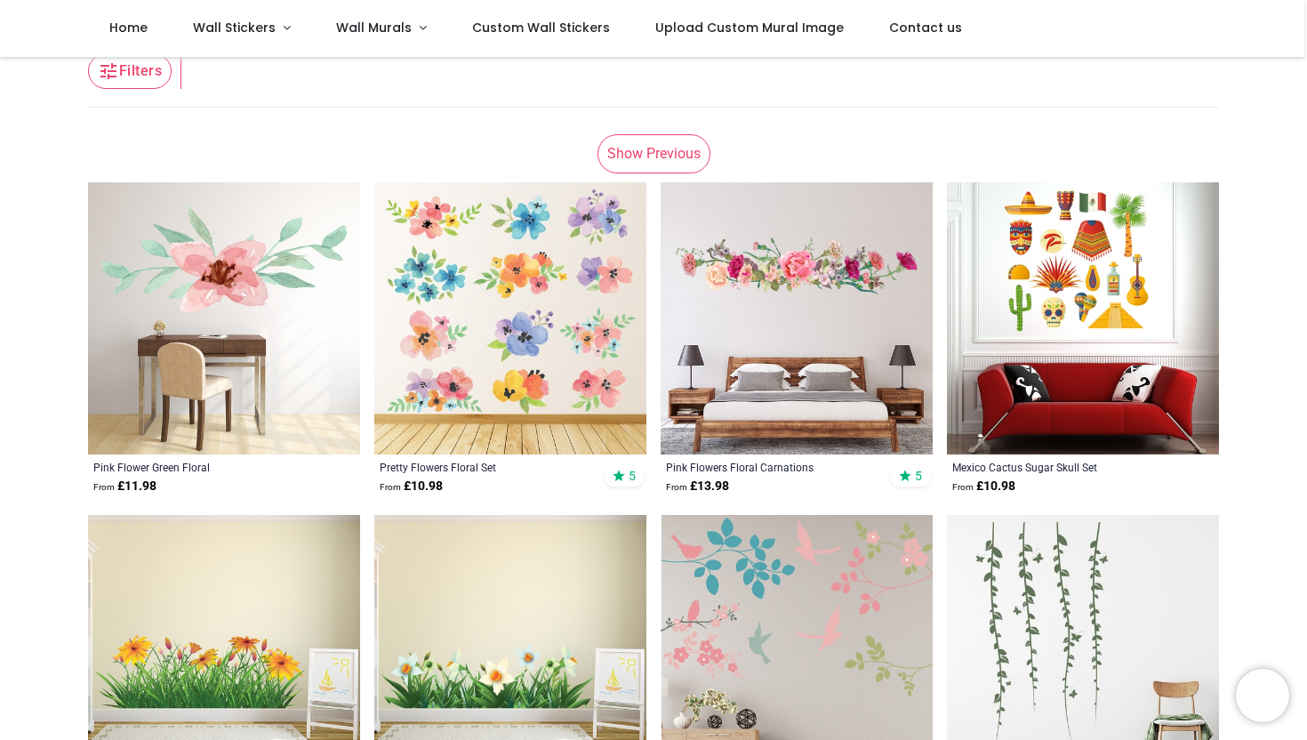
scroll to position [302, 0]
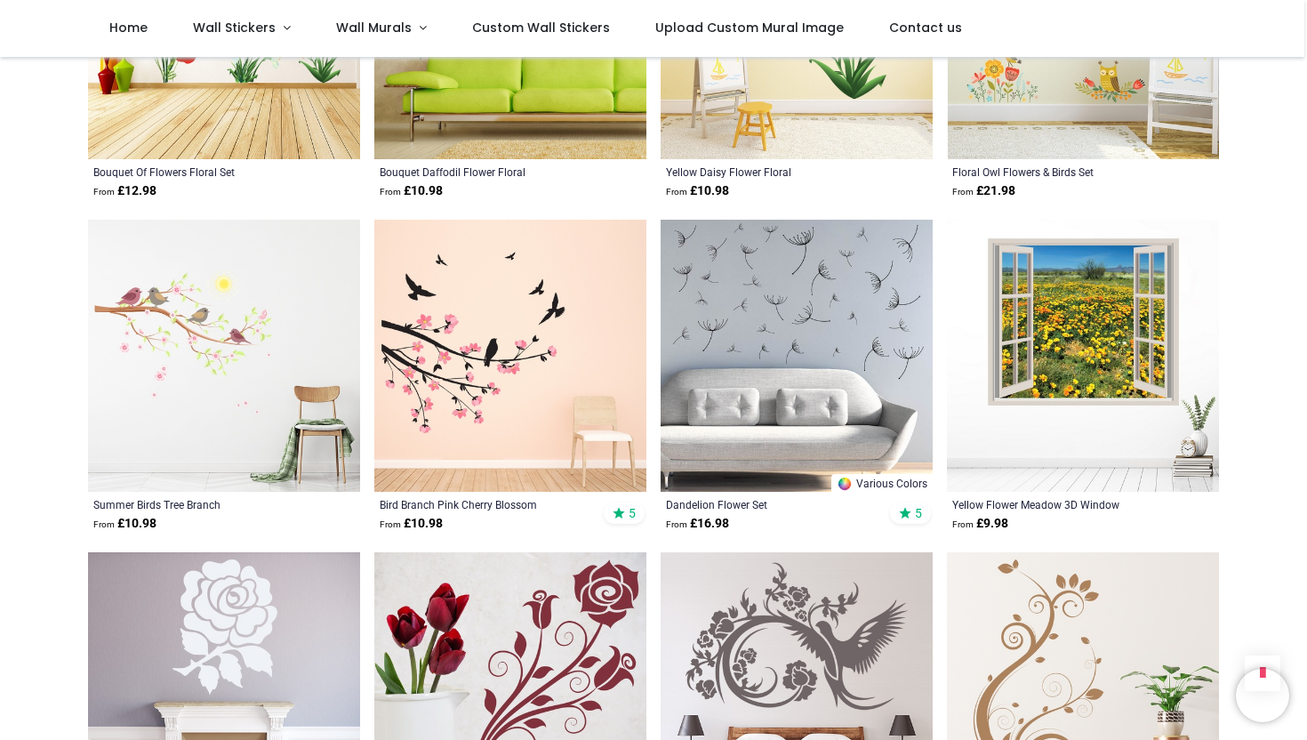
scroll to position [6560, 0]
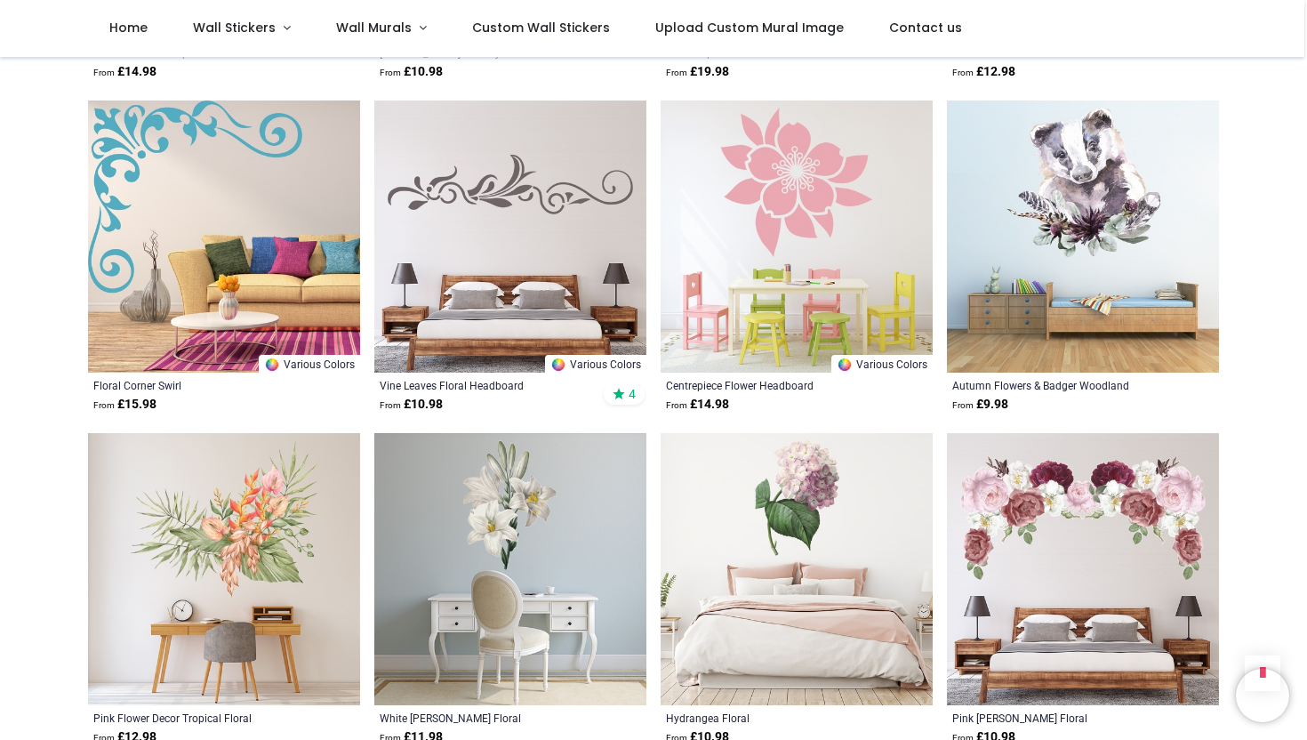
scroll to position [8675, 0]
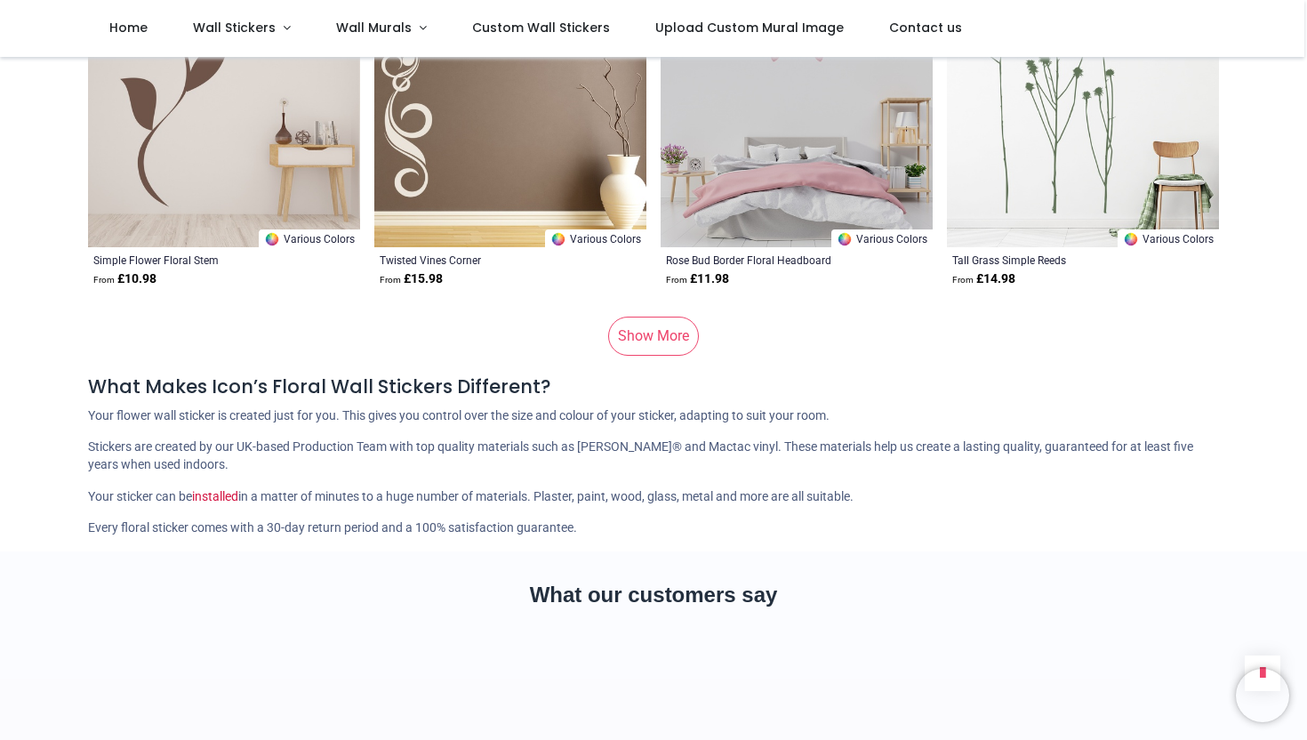
scroll to position [11795, 0]
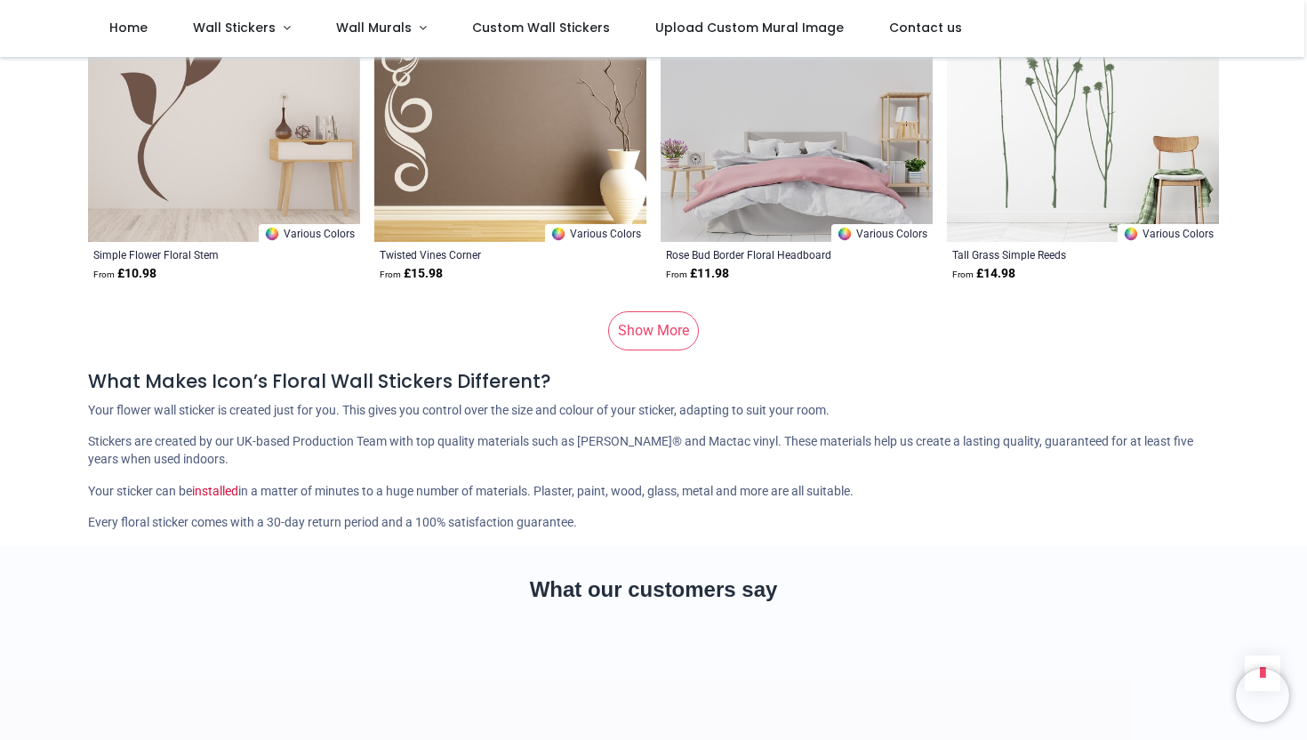
click at [684, 318] on link "Show More" at bounding box center [653, 330] width 91 height 39
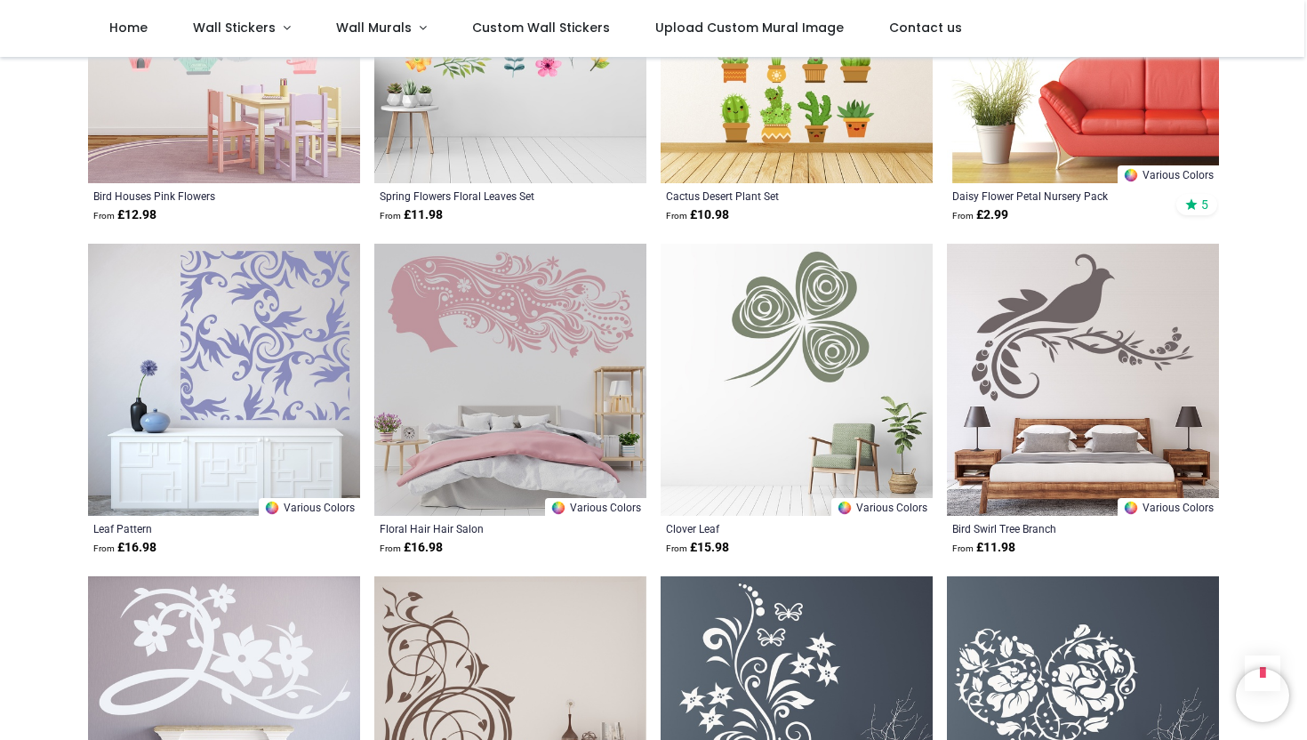
scroll to position [14185, 0]
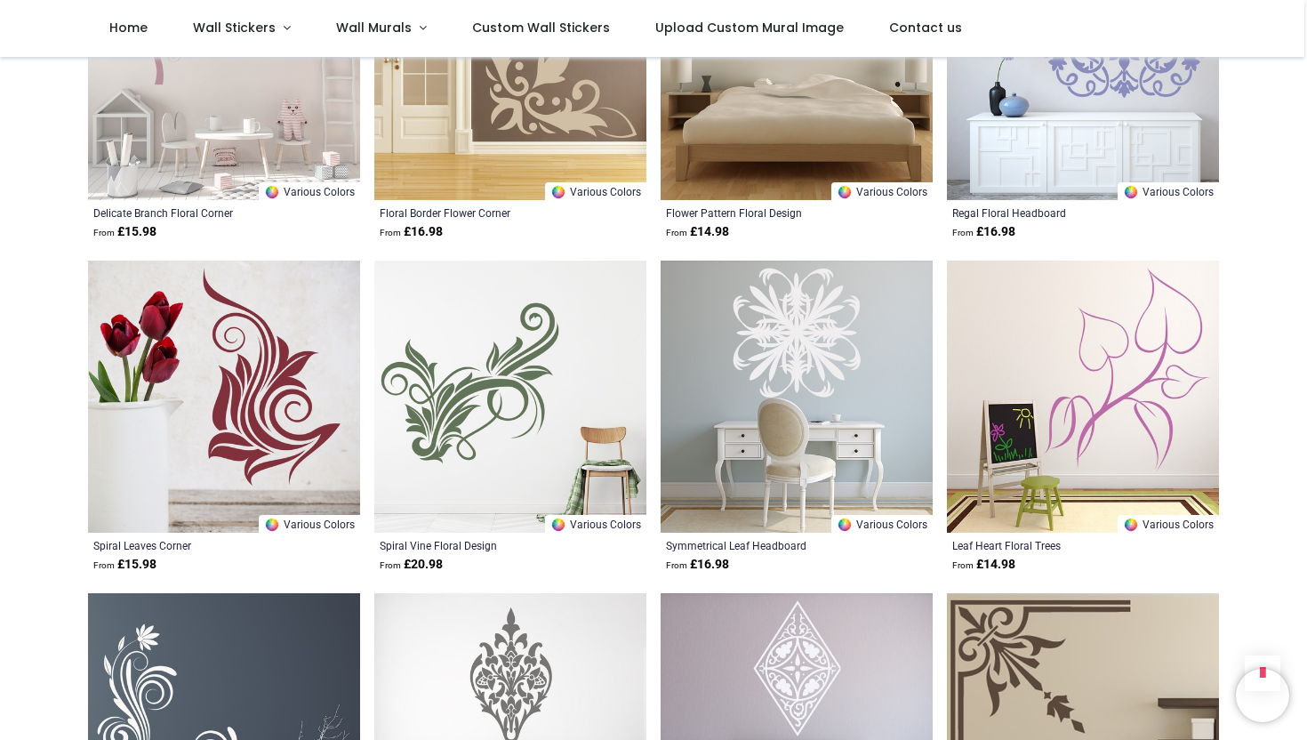
scroll to position [18161, 0]
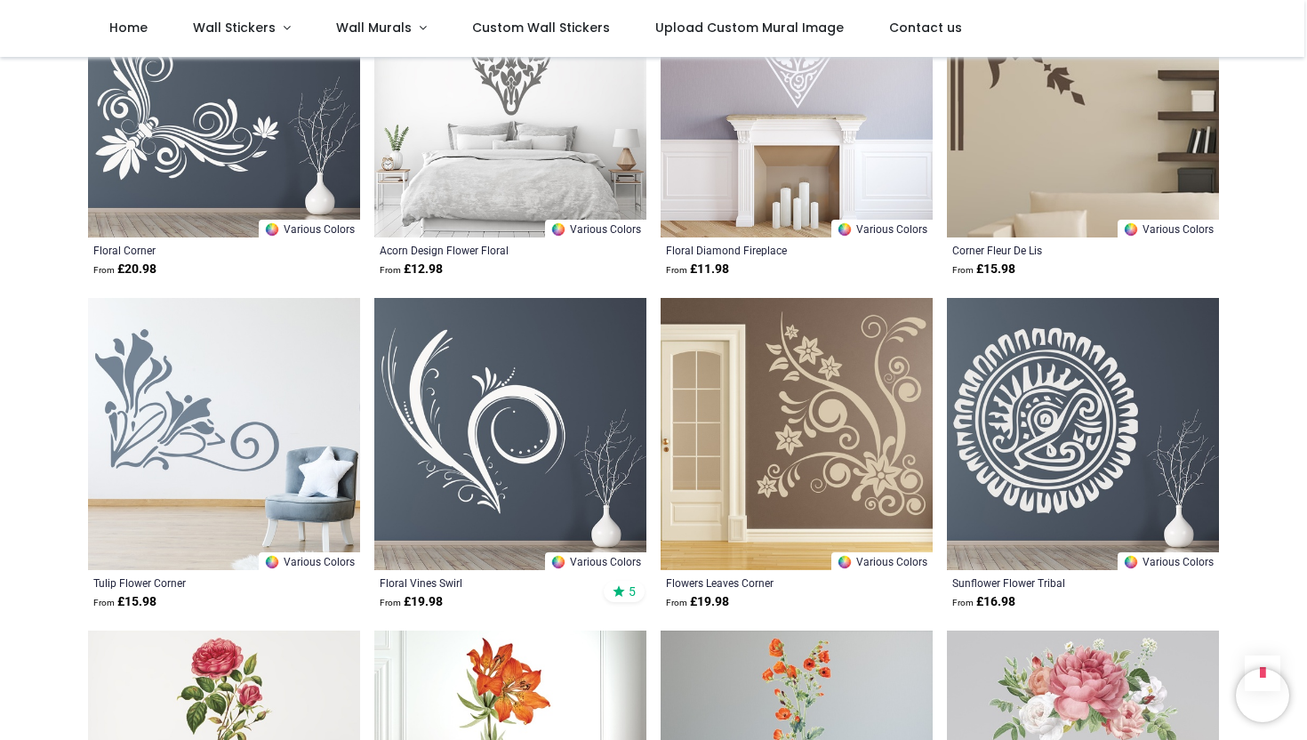
scroll to position [18618, 0]
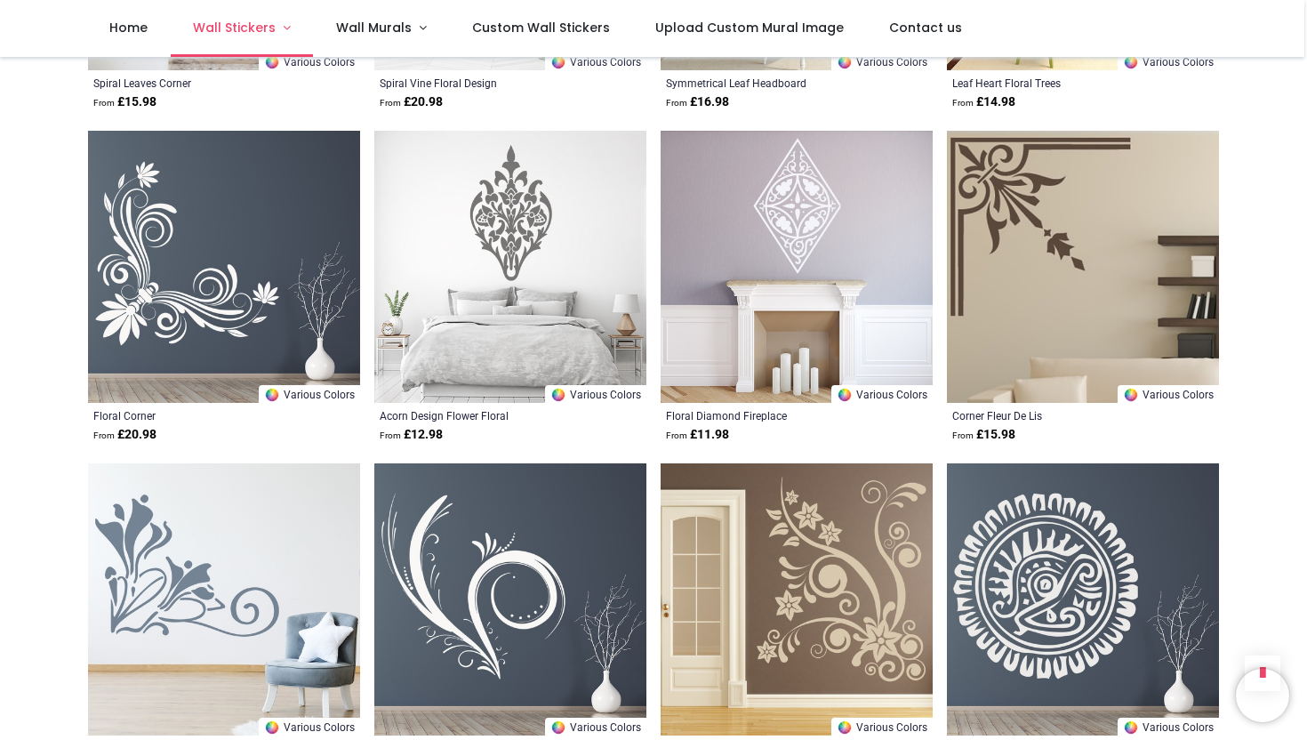
click at [258, 31] on span "Wall Stickers" at bounding box center [234, 28] width 83 height 18
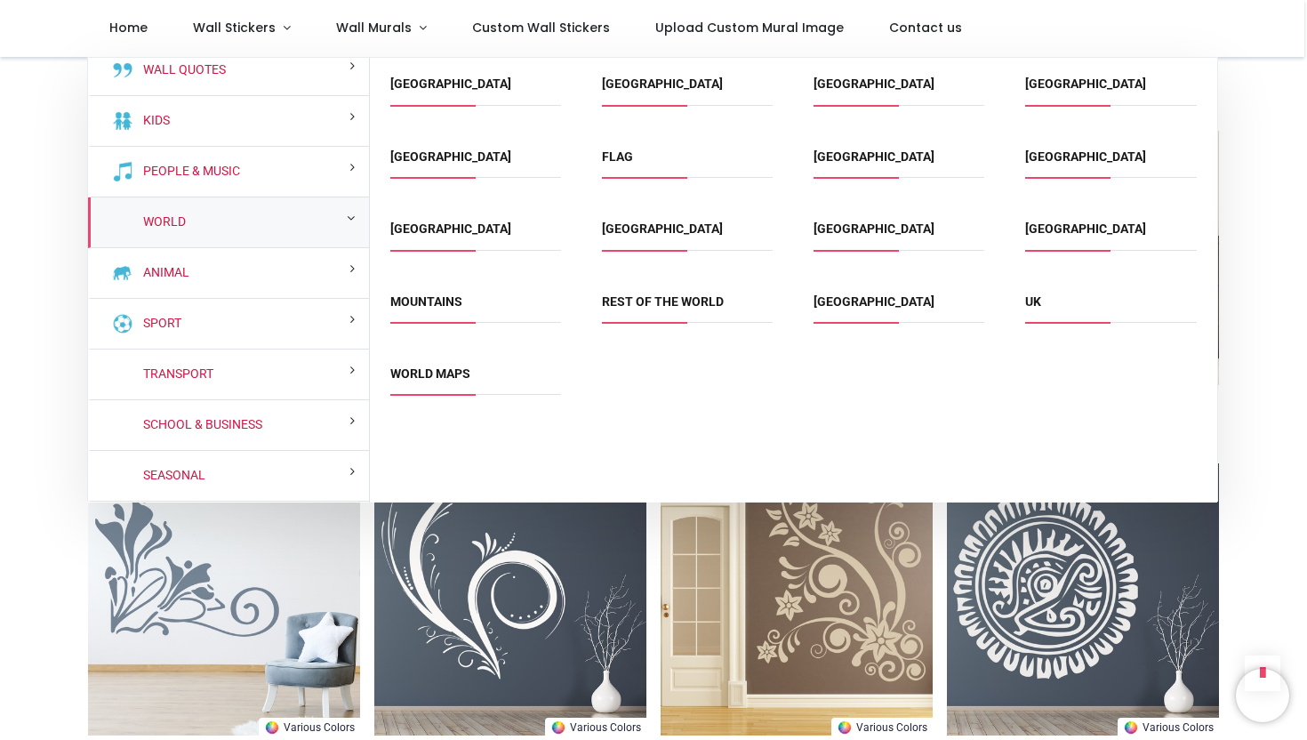
scroll to position [0, 0]
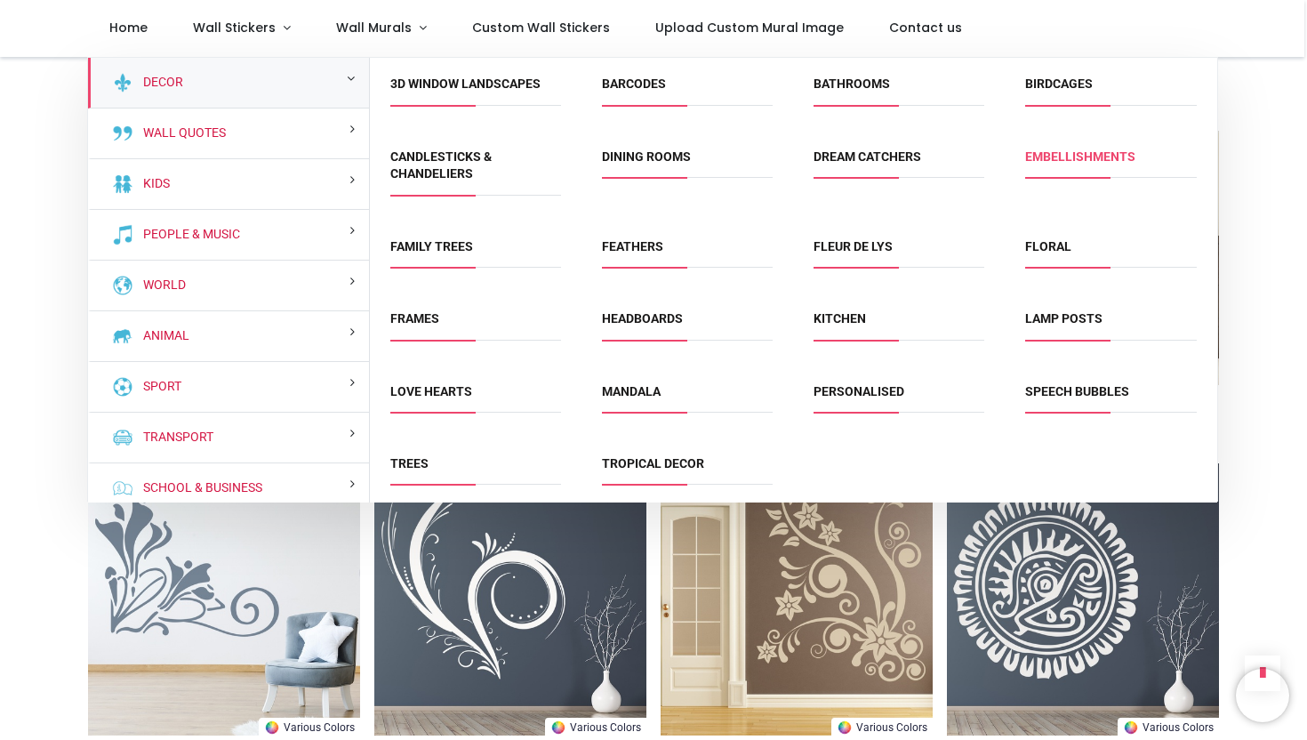
click at [1062, 155] on link "Embellishments" at bounding box center [1080, 156] width 110 height 14
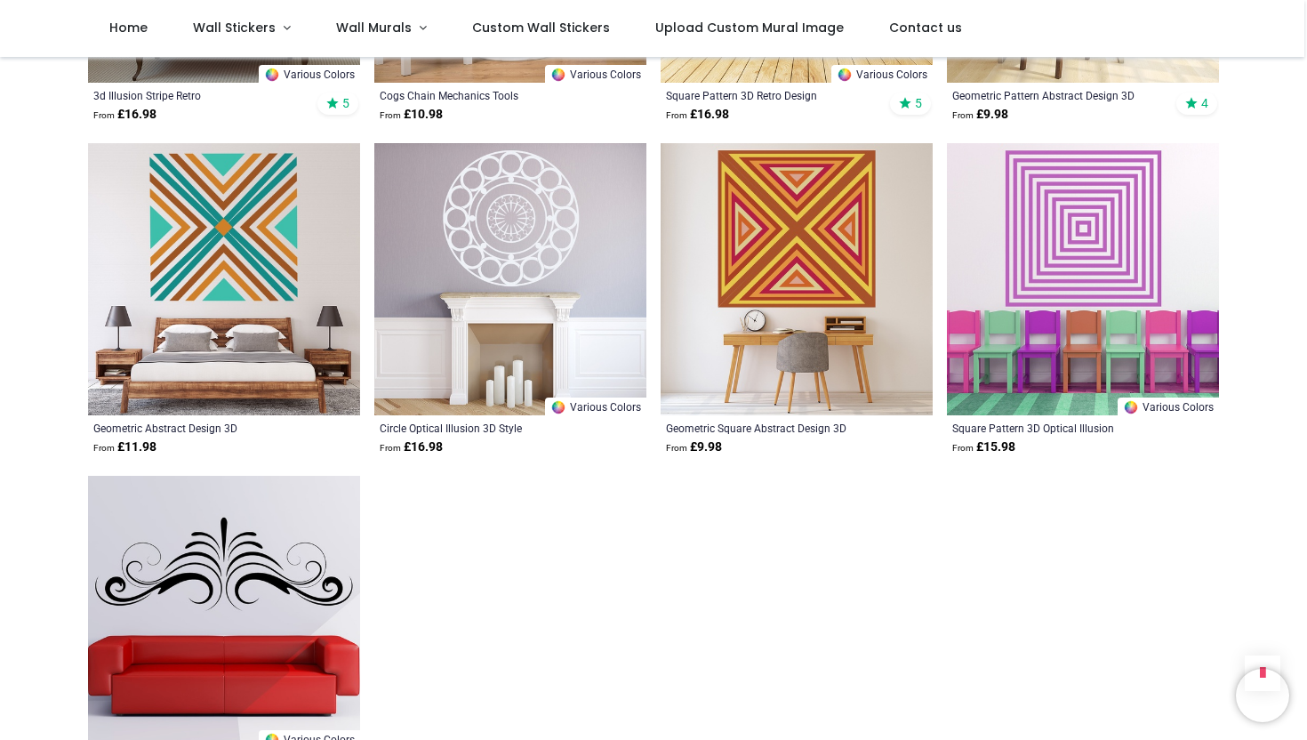
scroll to position [946, 0]
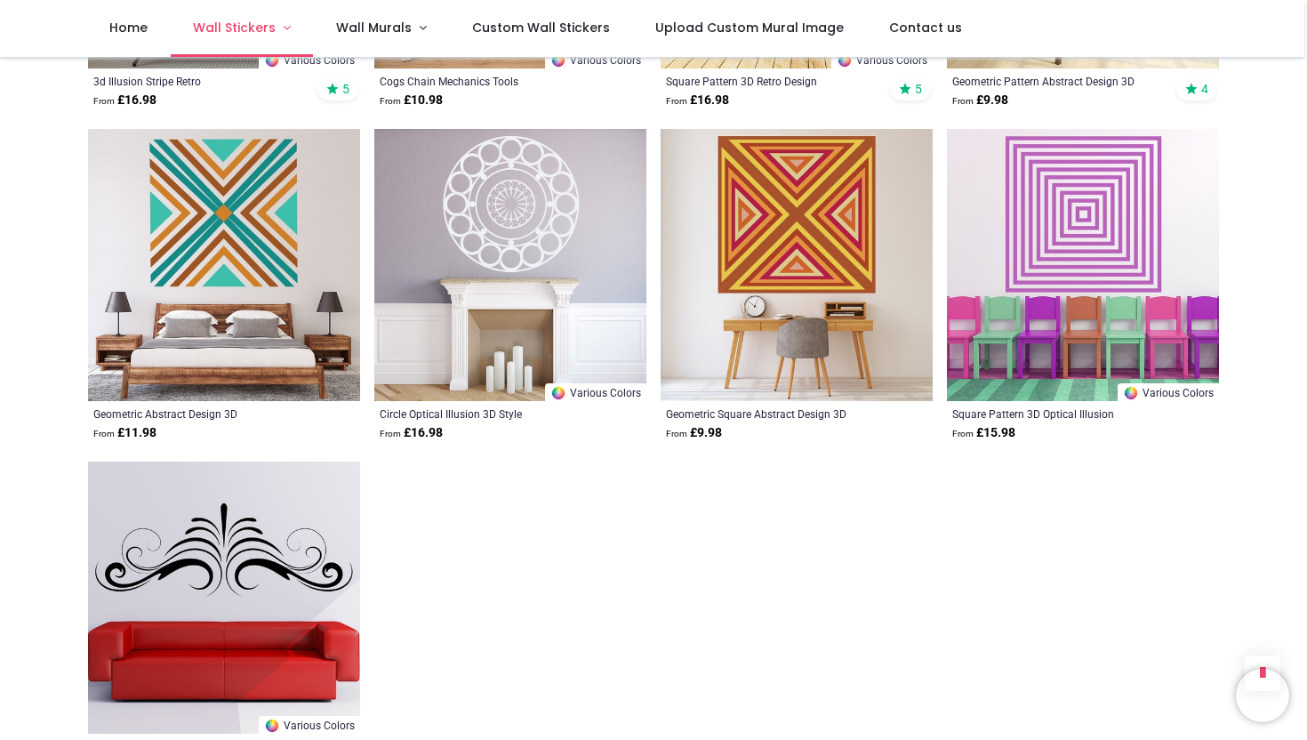
click at [258, 35] on span "Wall Stickers" at bounding box center [234, 28] width 83 height 18
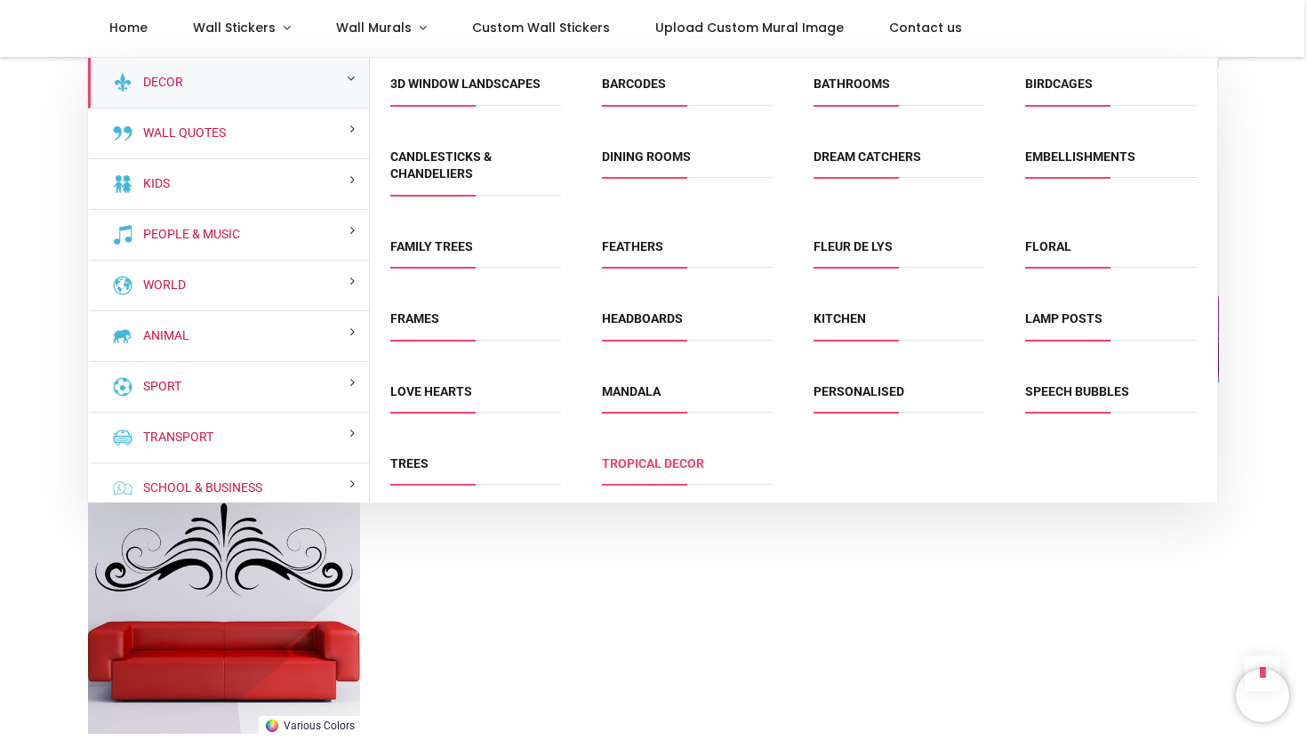
click at [677, 469] on link "Tropical Decor" at bounding box center [653, 463] width 102 height 14
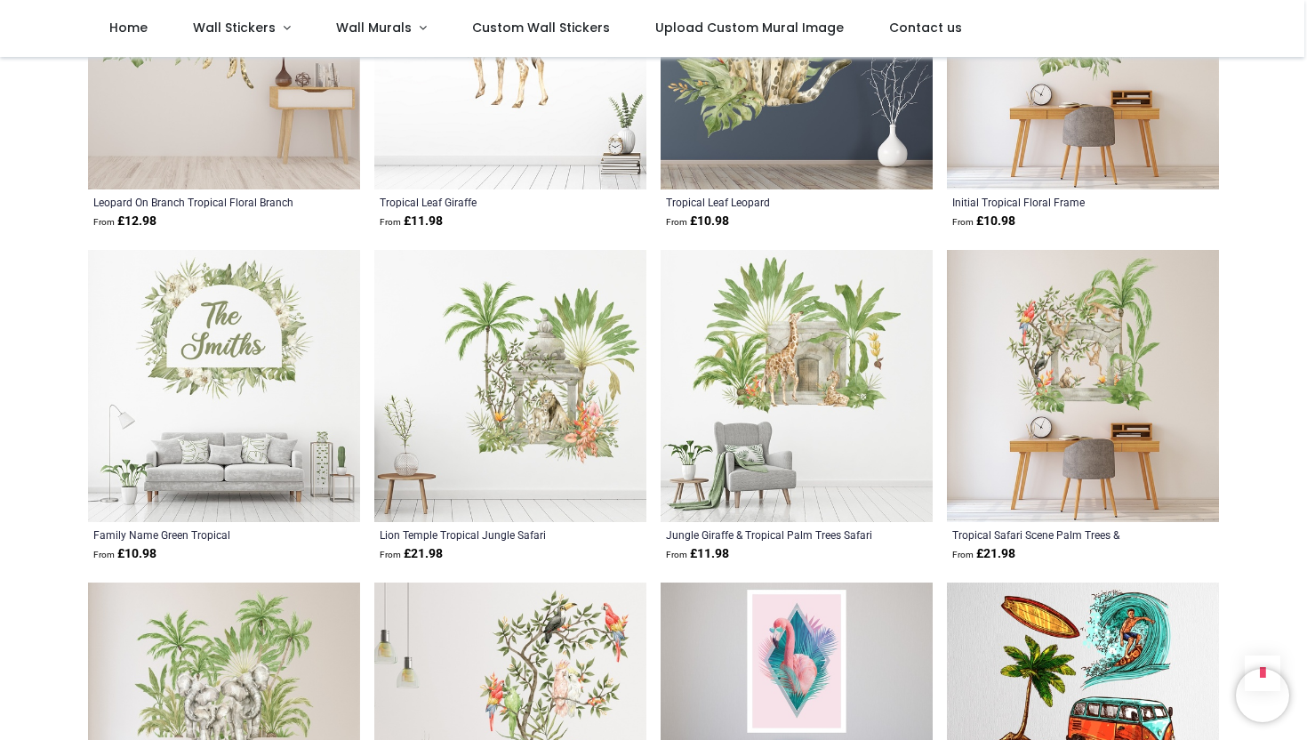
scroll to position [1859, 0]
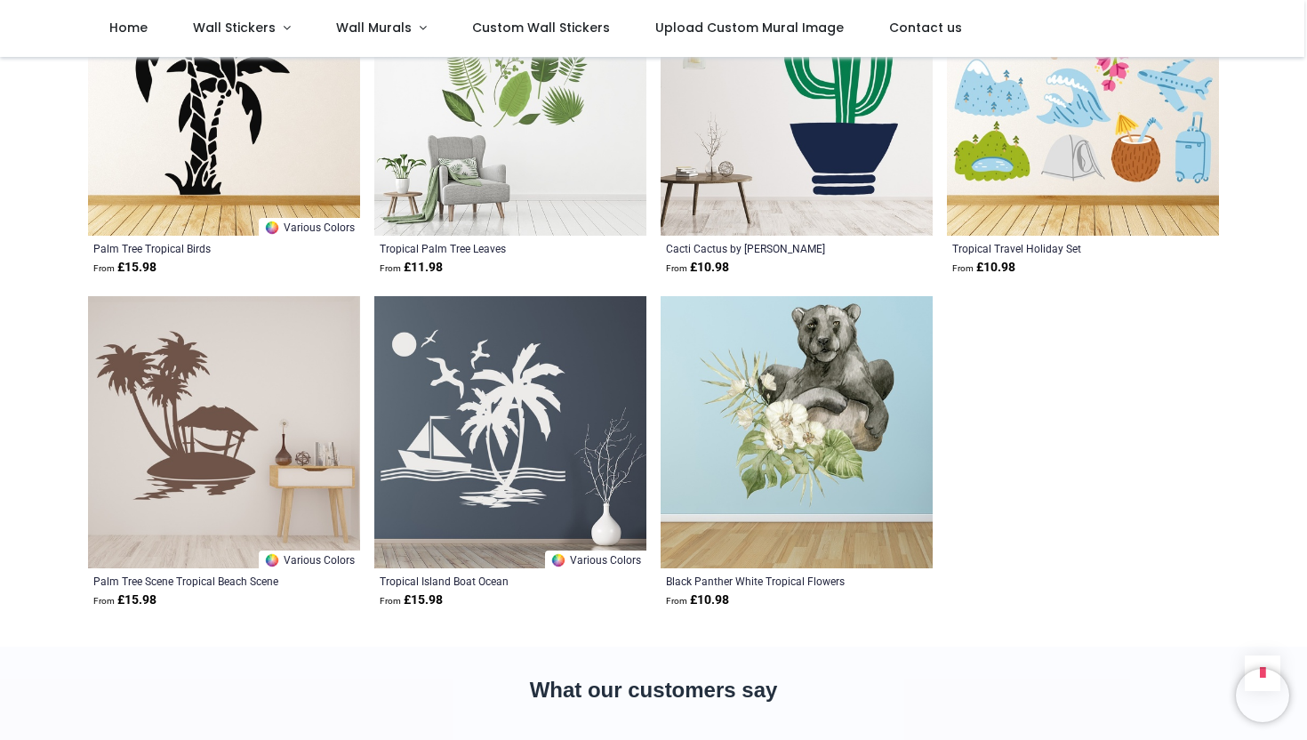
scroll to position [6136, 0]
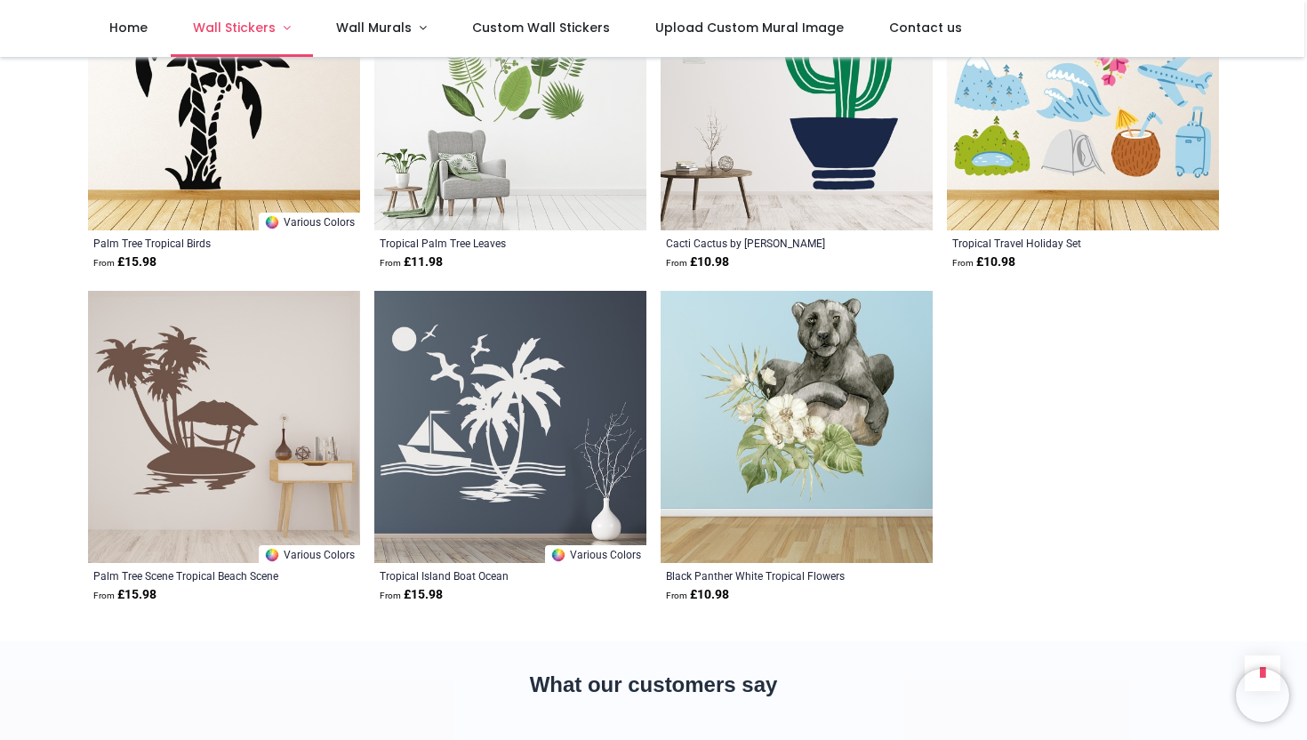
click at [233, 24] on span "Wall Stickers" at bounding box center [234, 28] width 83 height 18
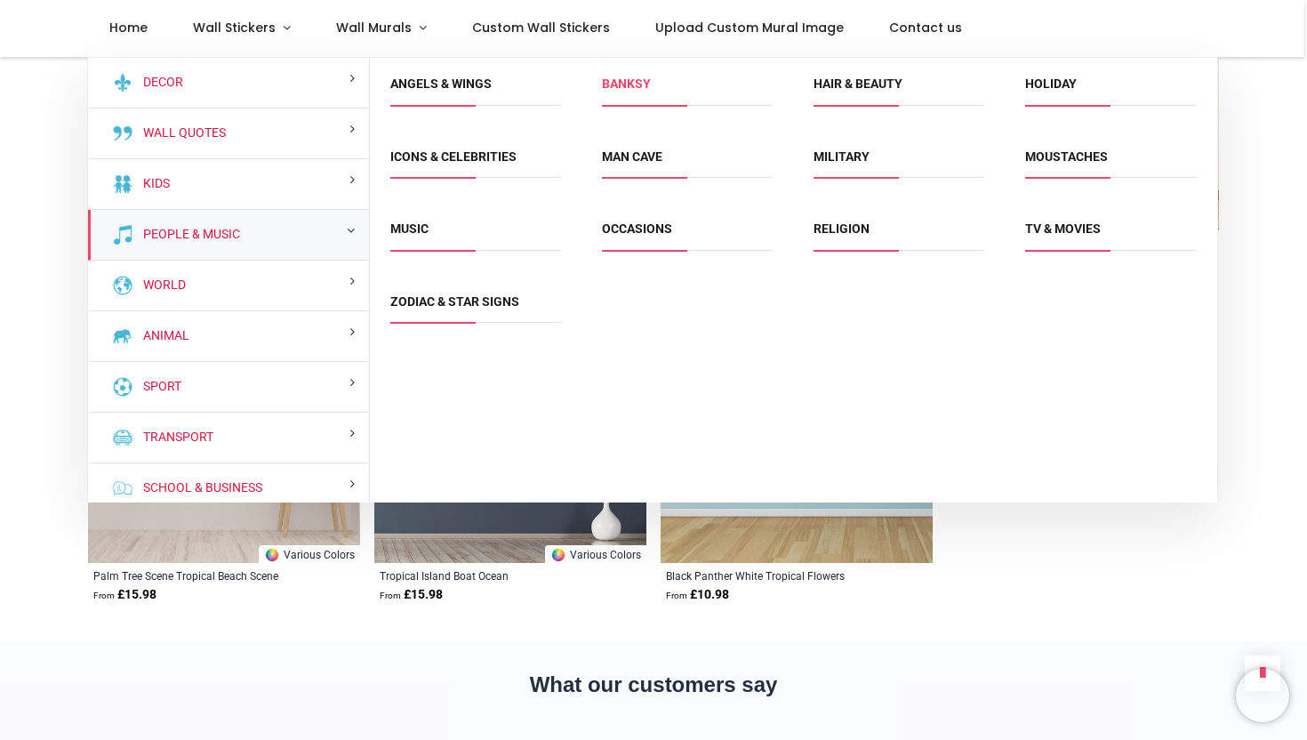
click at [630, 87] on link "Banksy" at bounding box center [626, 83] width 49 height 14
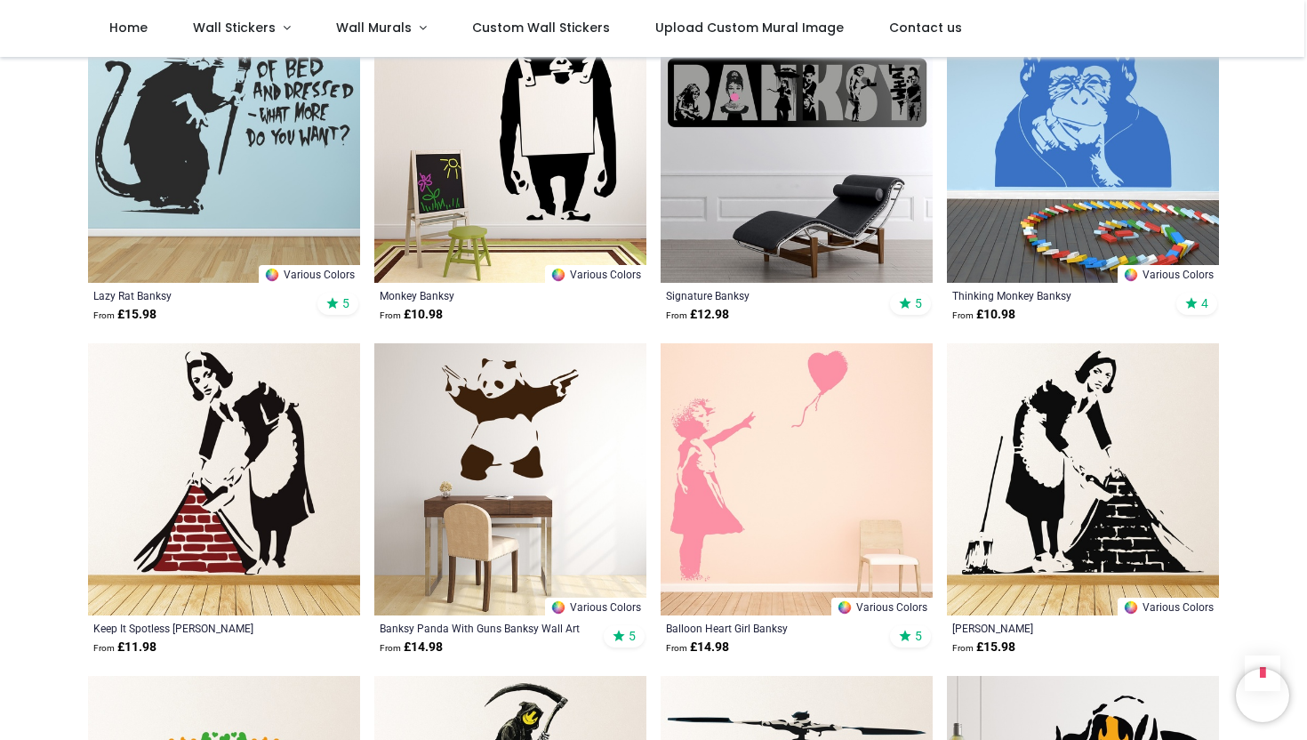
scroll to position [733, 0]
click at [774, 554] on img at bounding box center [797, 478] width 272 height 272
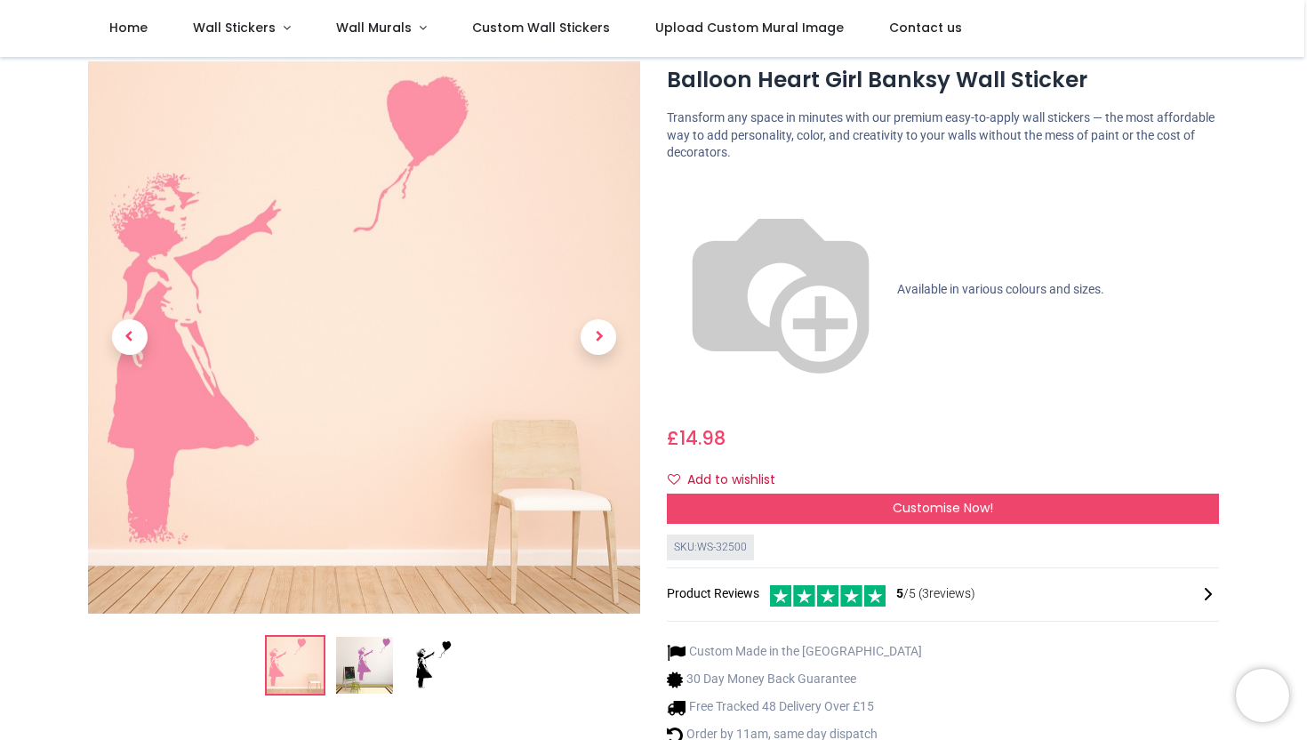
scroll to position [52, 0]
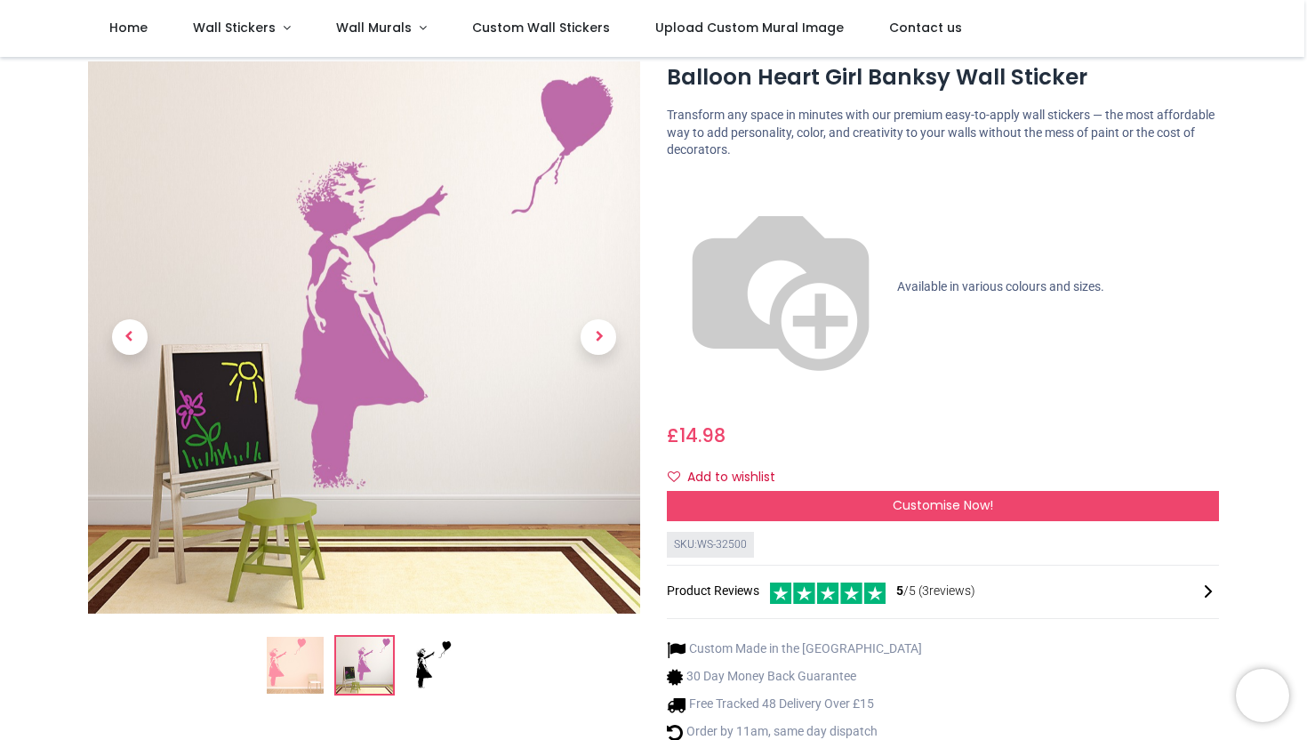
click at [286, 670] on img at bounding box center [295, 665] width 57 height 57
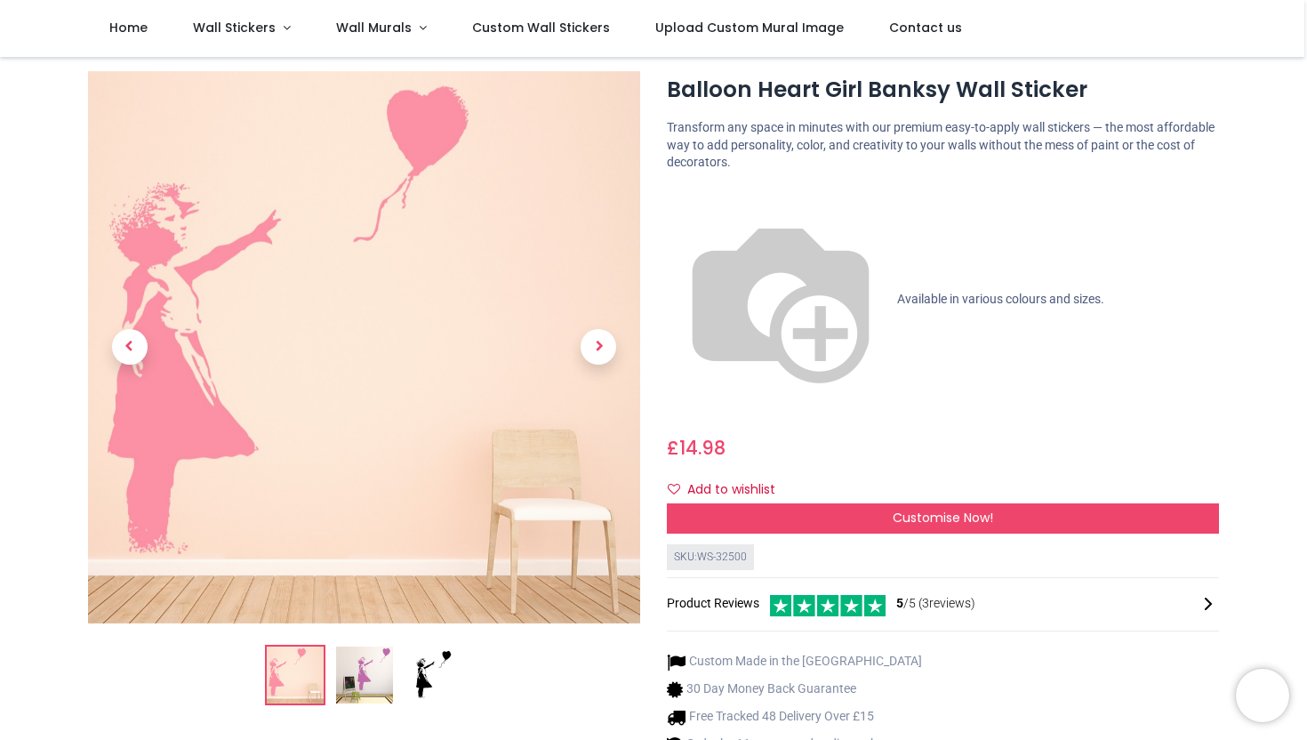
scroll to position [0, 0]
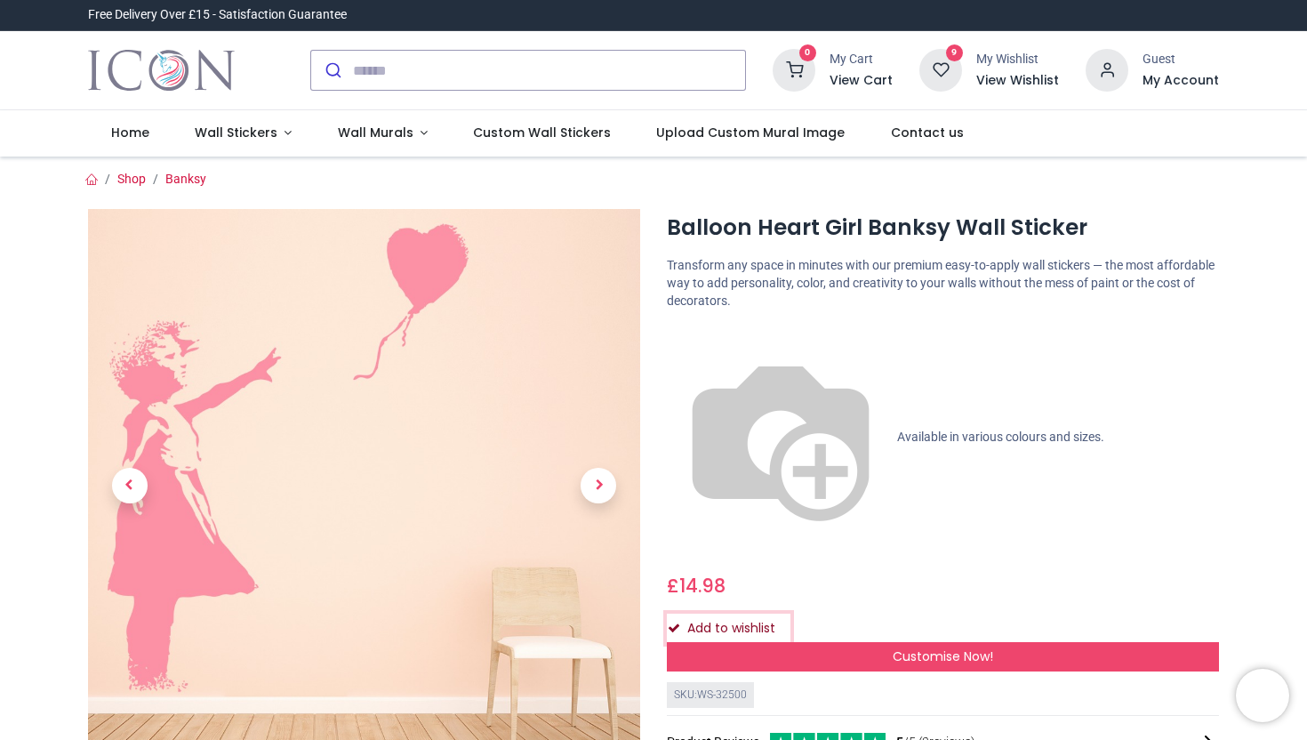
click at [764, 614] on button "Add to wishlist" at bounding box center [729, 629] width 124 height 30
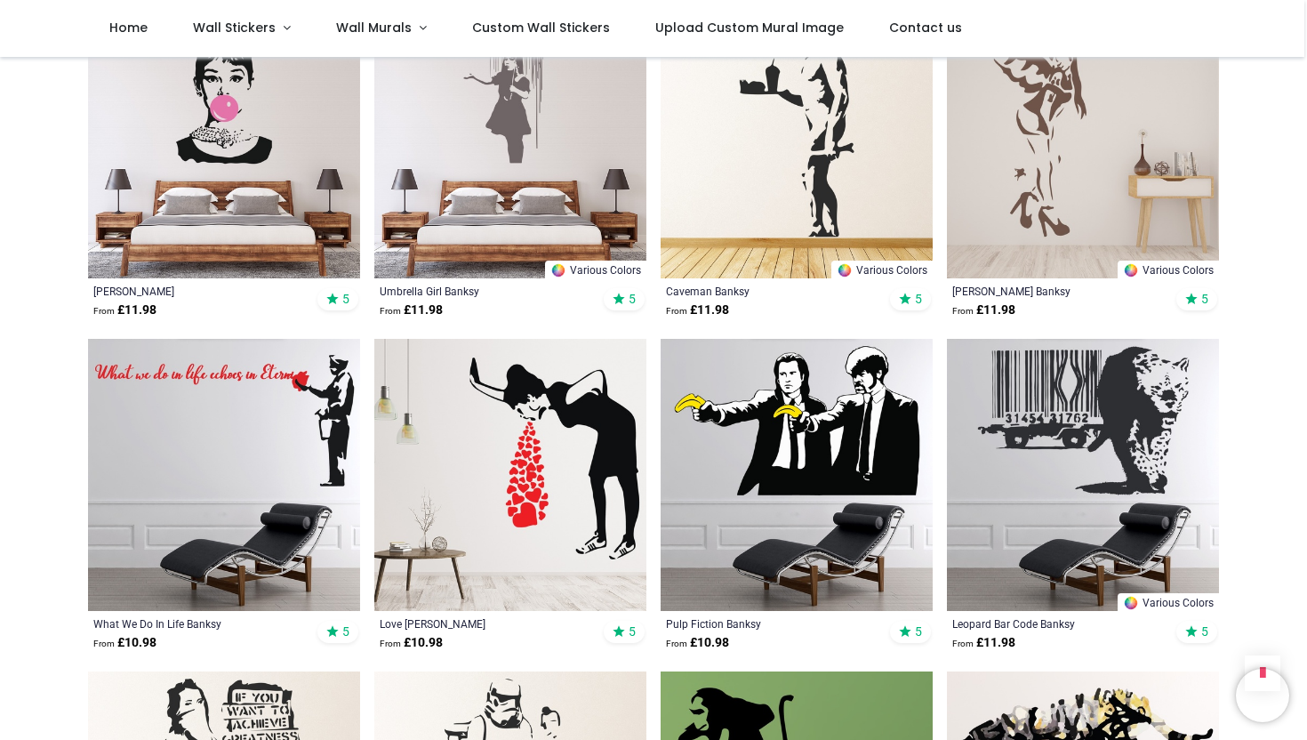
scroll to position [1736, 0]
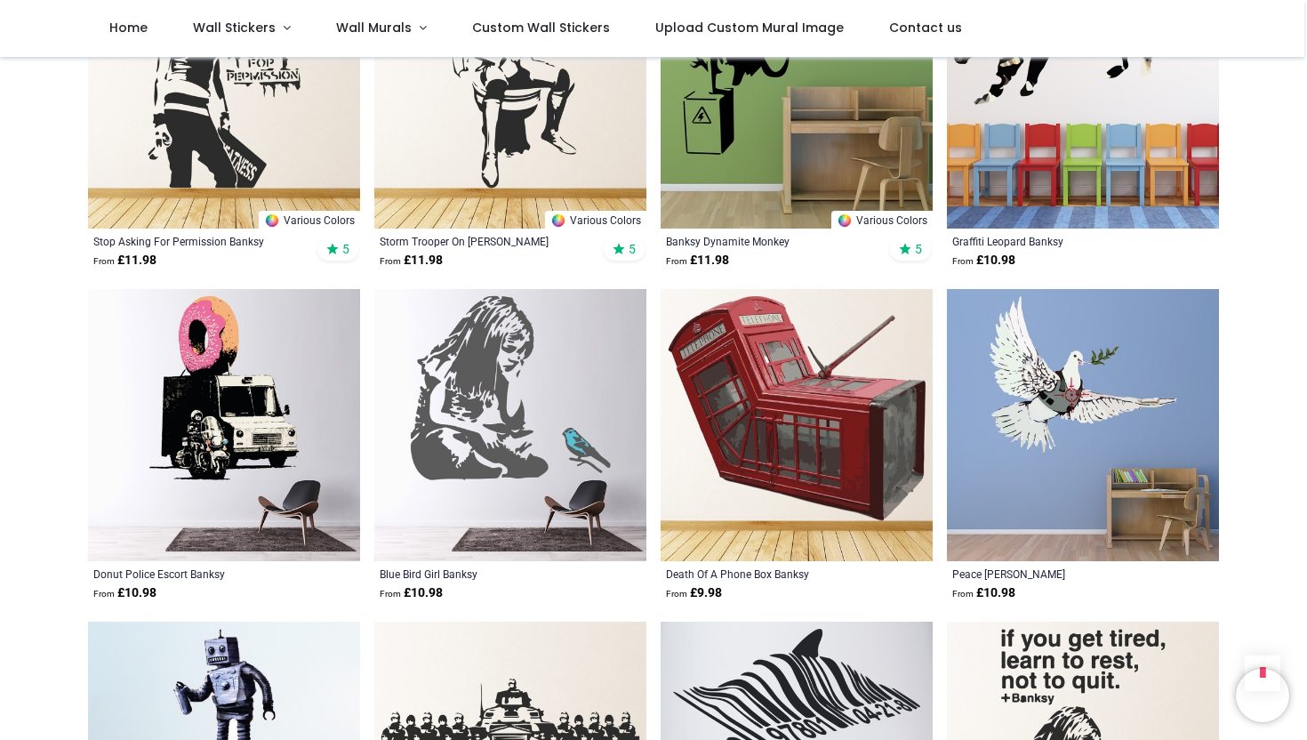
scroll to position [2452, 0]
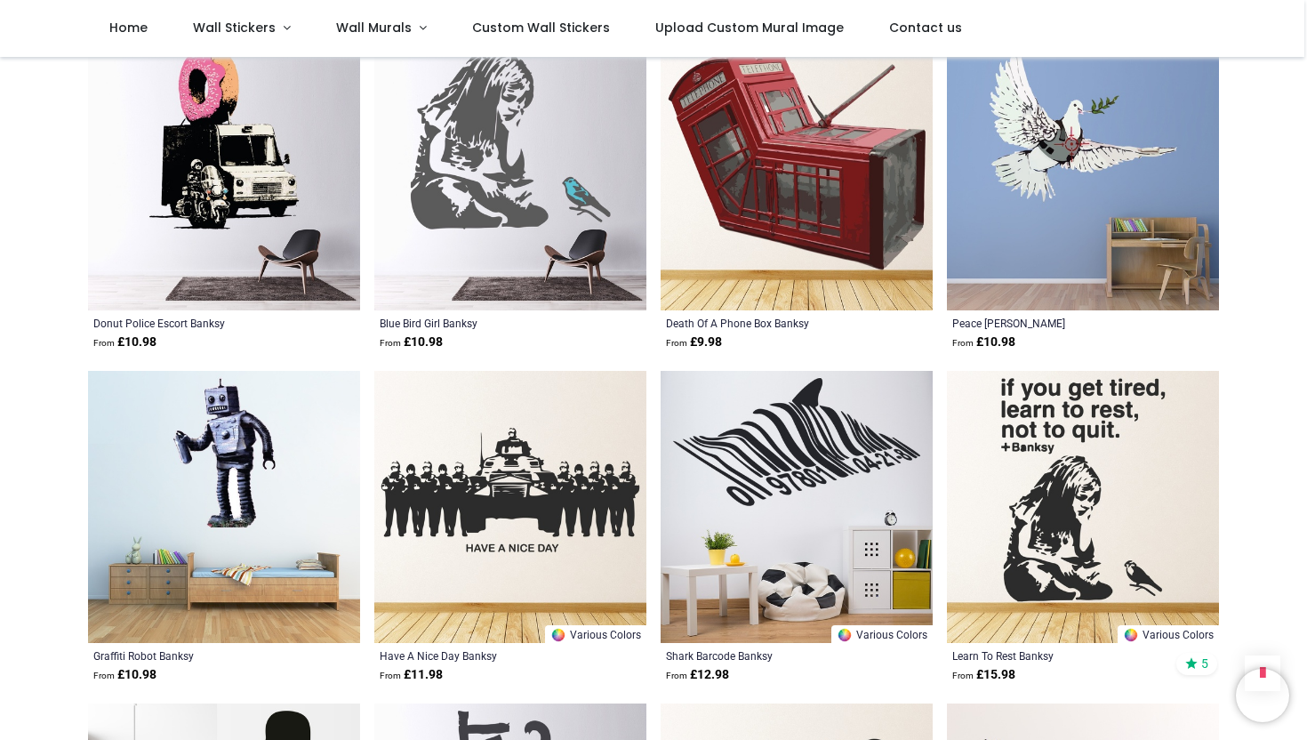
scroll to position [2696, 0]
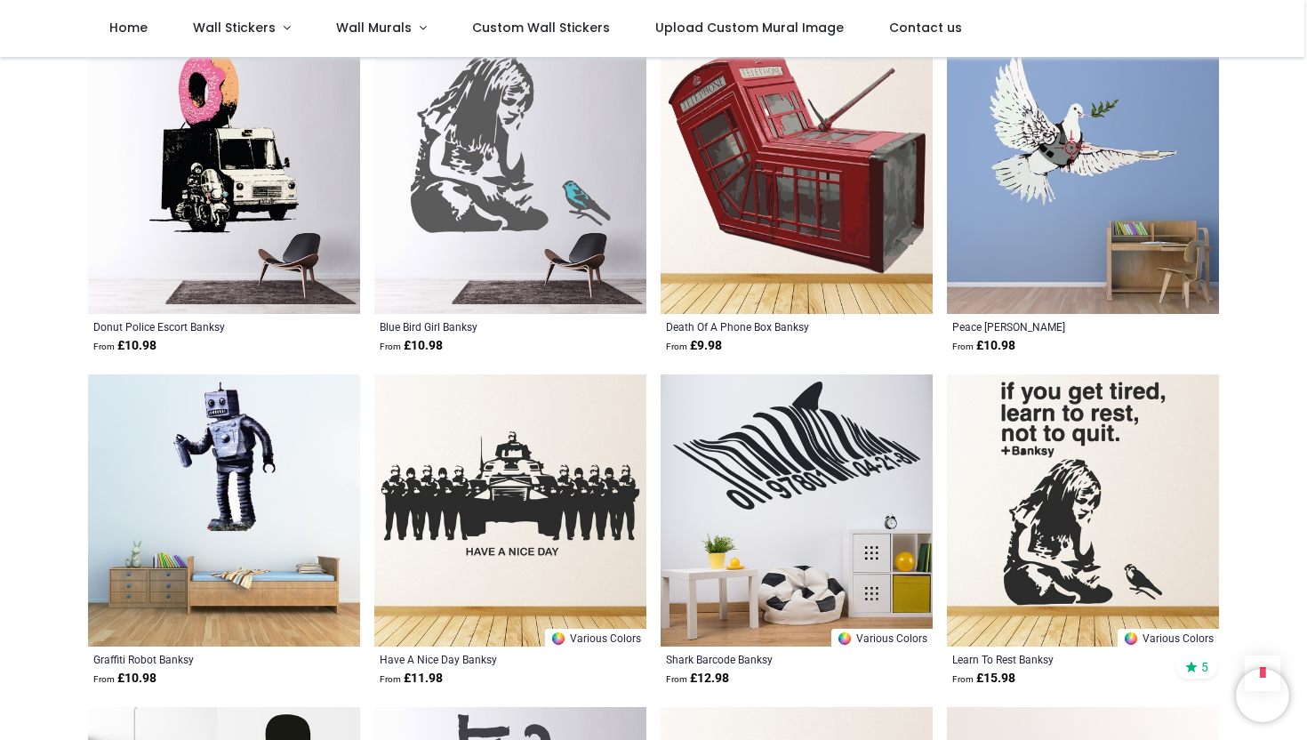
click at [1015, 253] on img at bounding box center [1083, 178] width 272 height 272
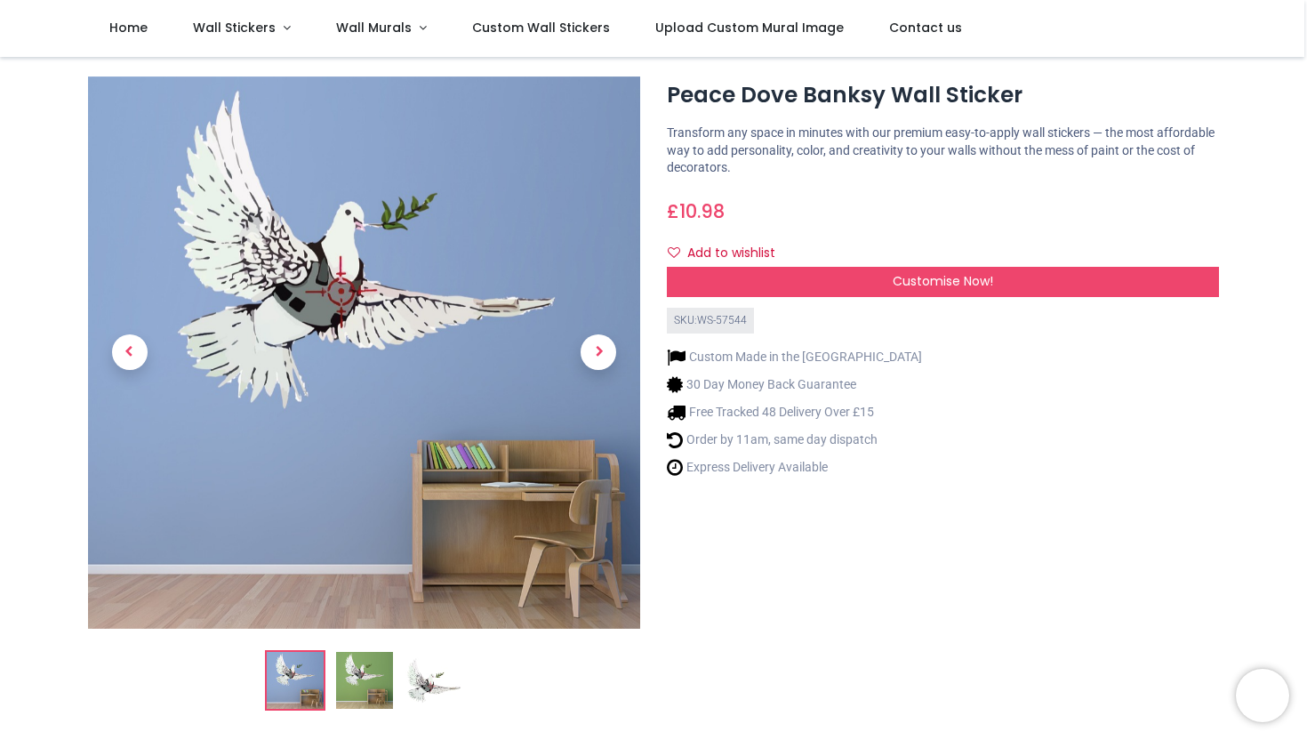
scroll to position [35, 0]
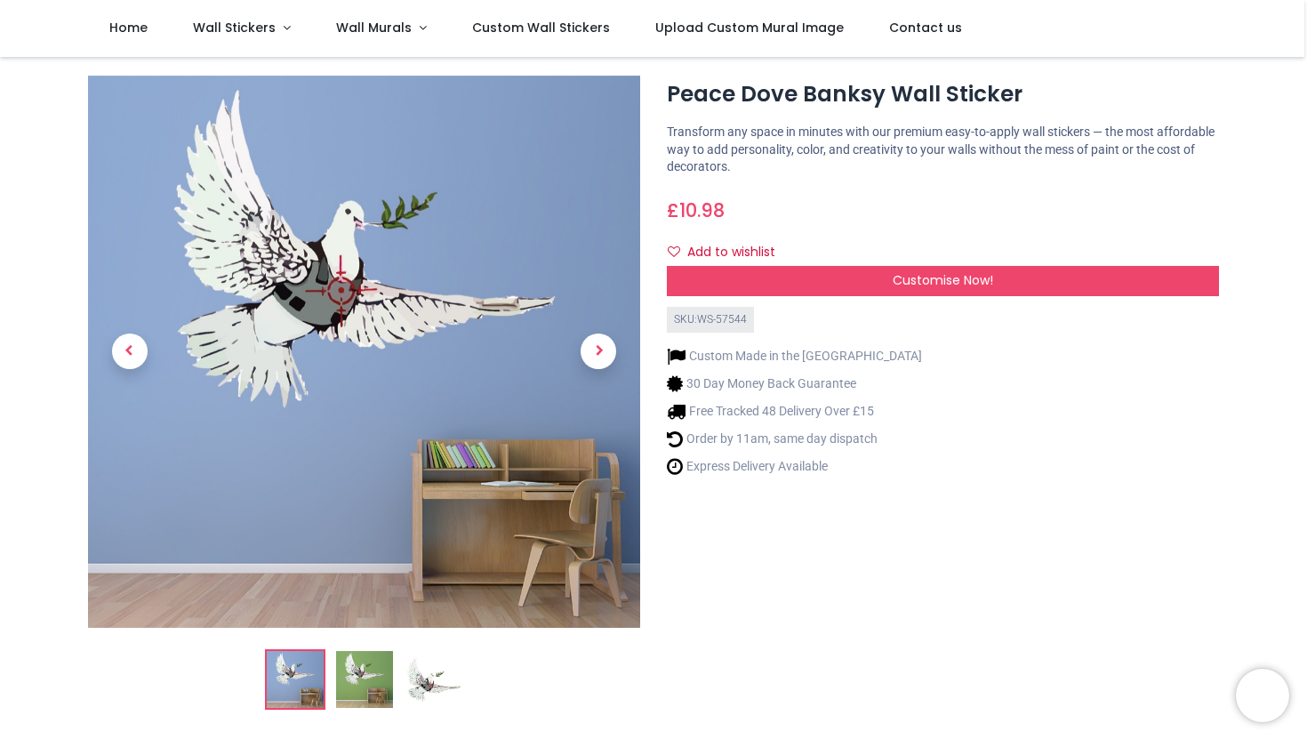
click at [355, 676] on img at bounding box center [364, 679] width 57 height 57
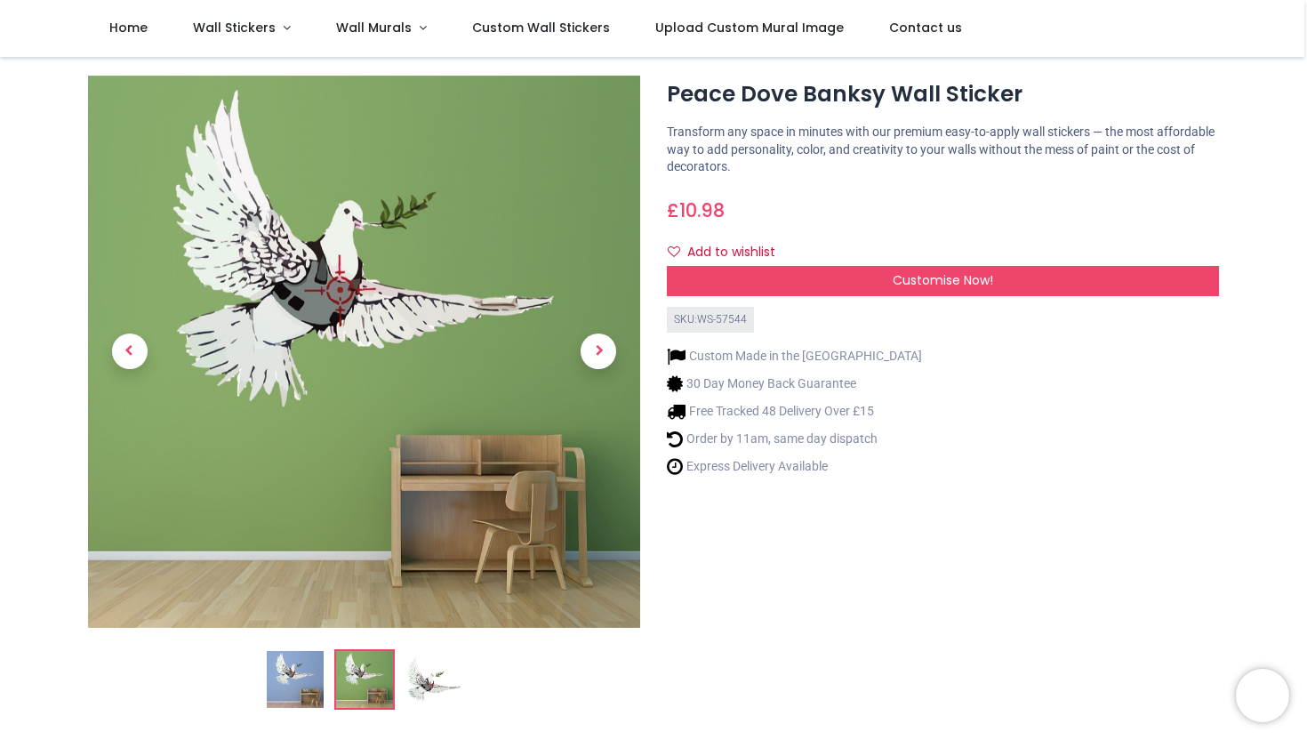
click at [414, 670] on img at bounding box center [433, 679] width 57 height 57
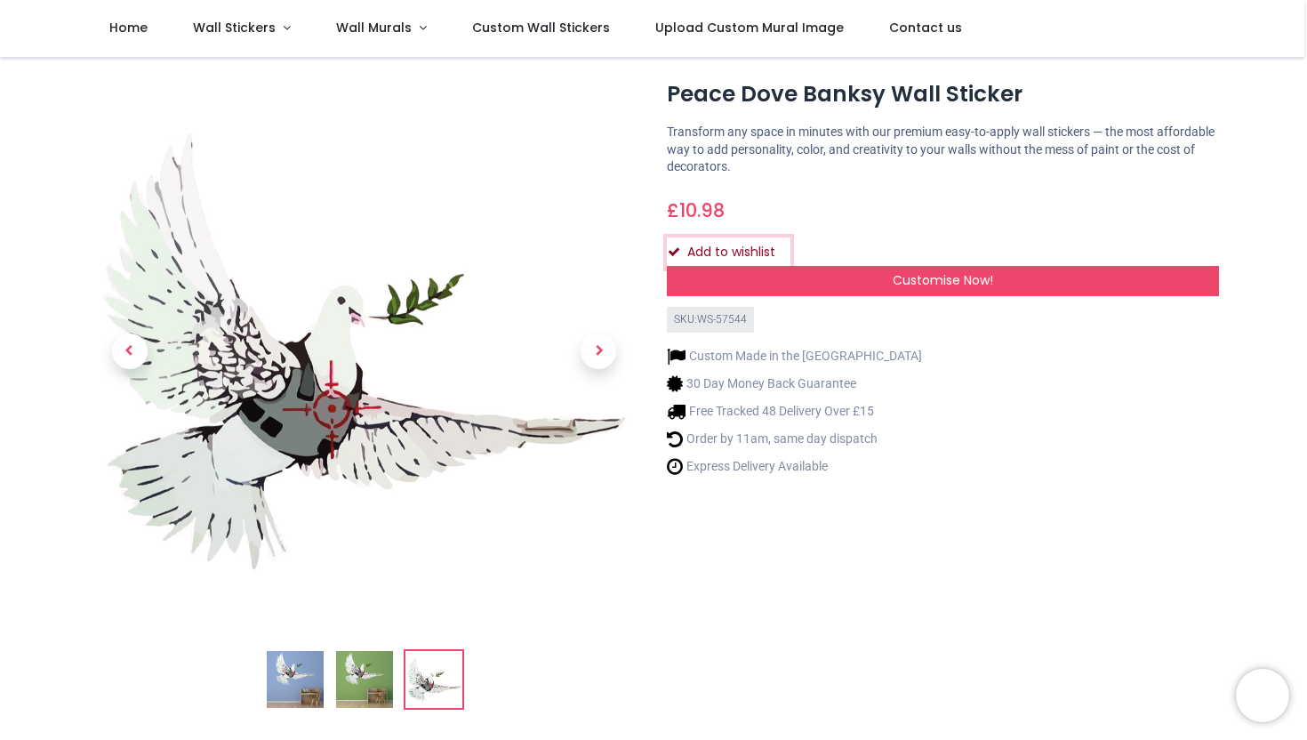
click at [702, 253] on button "Add to wishlist" at bounding box center [729, 252] width 124 height 30
